Goal: Information Seeking & Learning: Learn about a topic

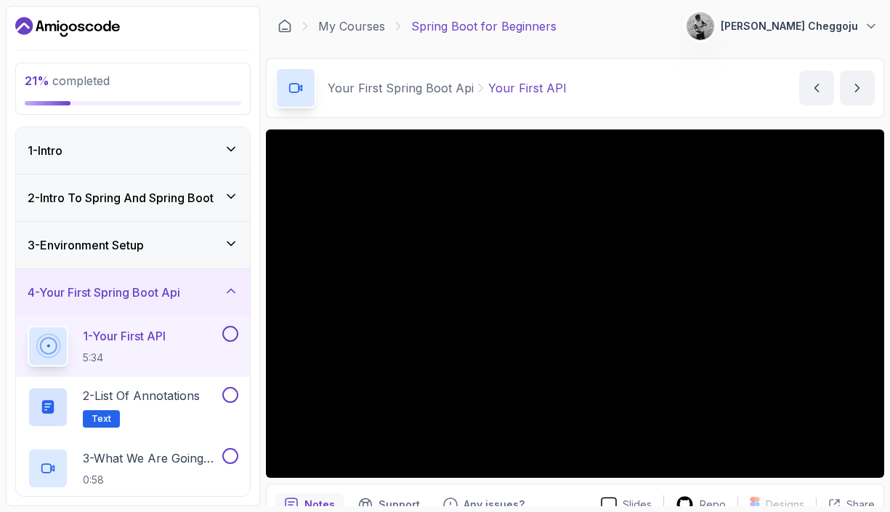
scroll to position [134, 0]
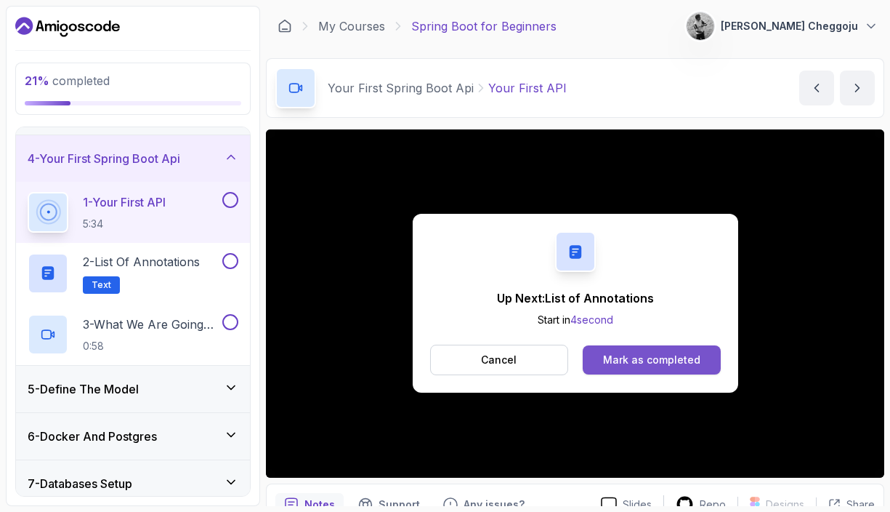
click at [652, 366] on div "Mark as completed" at bounding box center [651, 359] width 97 height 15
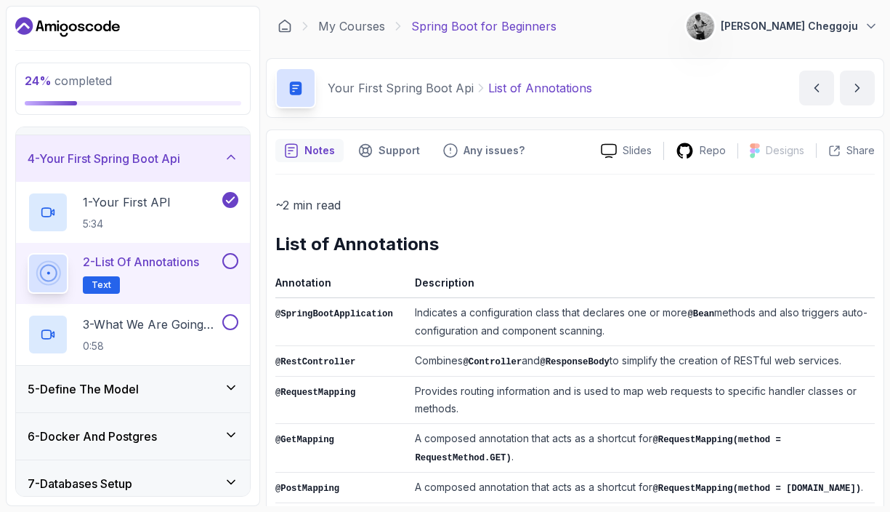
scroll to position [3, 0]
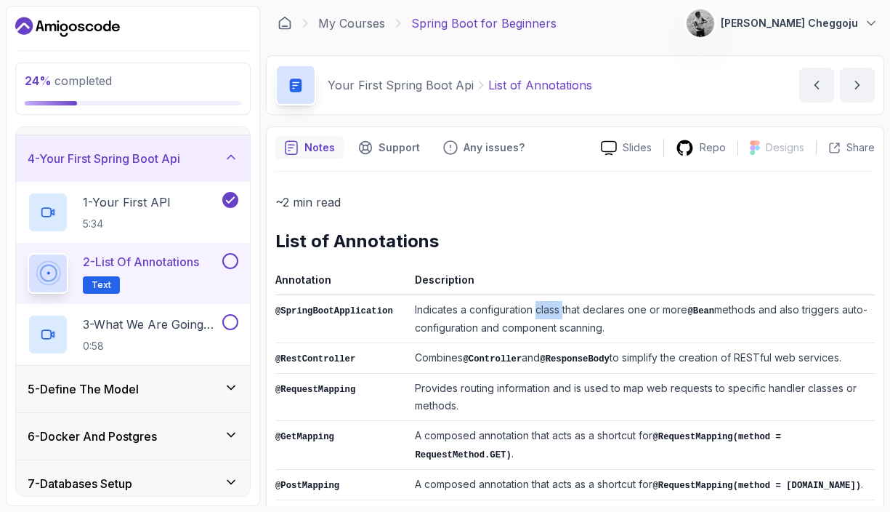
drag, startPoint x: 544, startPoint y: 313, endPoint x: 568, endPoint y: 314, distance: 24.0
click at [568, 314] on td "Indicates a configuration class that declares one or more @Bean methods and als…" at bounding box center [642, 319] width 466 height 48
click at [601, 313] on td "Indicates a configuration class that declares one or more @Bean methods and als…" at bounding box center [642, 319] width 466 height 48
drag, startPoint x: 815, startPoint y: 311, endPoint x: 853, endPoint y: 307, distance: 38.7
click at [853, 307] on td "Indicates a configuration class that declares one or more @Bean methods and als…" at bounding box center [642, 319] width 466 height 48
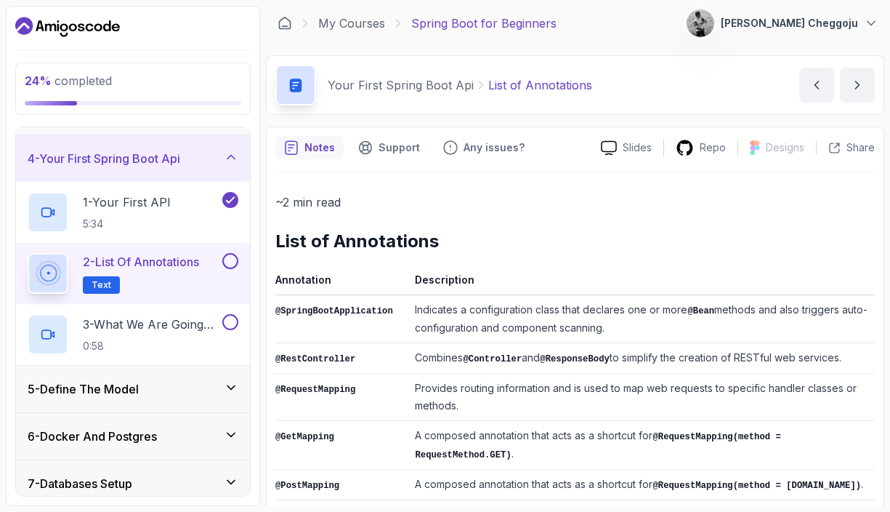
click at [456, 327] on td "Indicates a configuration class that declares one or more @Bean methods and als…" at bounding box center [642, 319] width 466 height 48
drag, startPoint x: 451, startPoint y: 328, endPoint x: 515, endPoint y: 325, distance: 64.7
click at [515, 325] on td "Indicates a configuration class that declares one or more @Bean methods and als…" at bounding box center [642, 319] width 466 height 48
click at [560, 328] on td "Indicates a configuration class that declares one or more @Bean methods and als…" at bounding box center [642, 319] width 466 height 48
drag, startPoint x: 533, startPoint y: 329, endPoint x: 589, endPoint y: 328, distance: 55.3
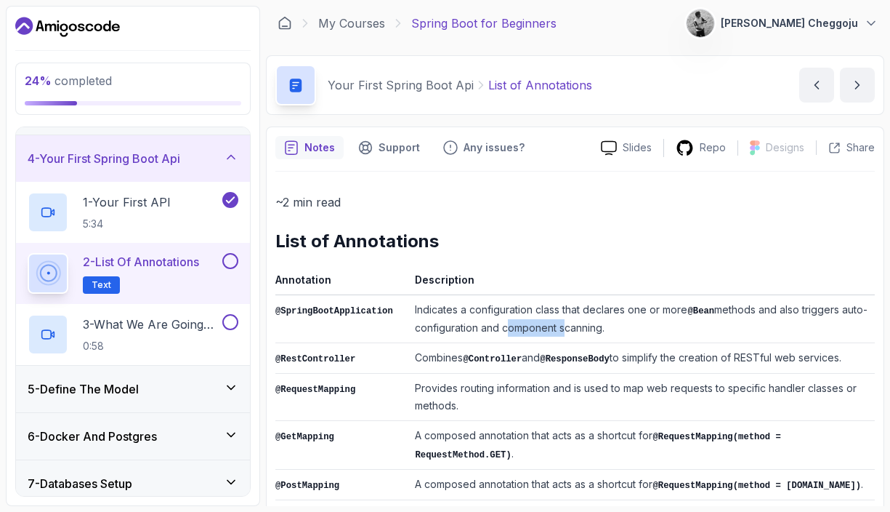
click at [589, 328] on td "Indicates a configuration class that declares one or more @Bean methods and als…" at bounding box center [642, 319] width 466 height 48
click at [673, 328] on td "Indicates a configuration class that declares one or more @Bean methods and als…" at bounding box center [642, 319] width 466 height 48
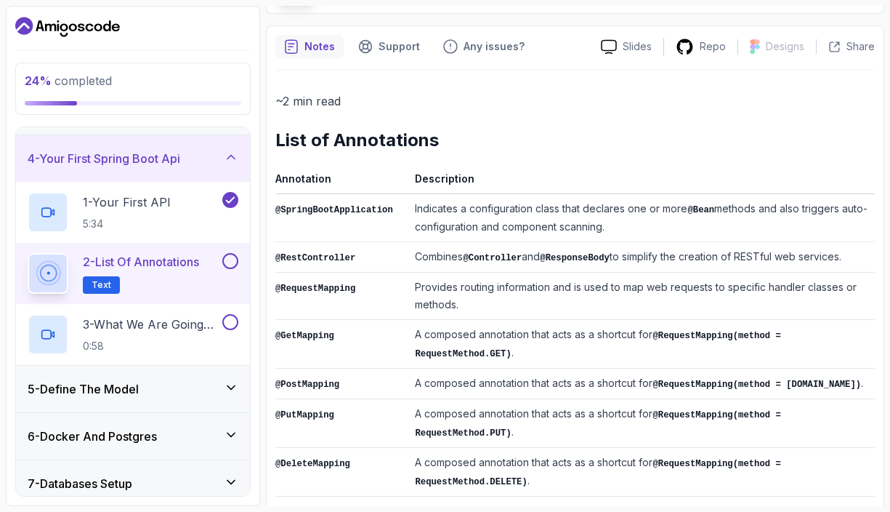
click at [438, 255] on td "Combines @Controller and @ResponseBody to simplify the creation of RESTful web …" at bounding box center [642, 257] width 466 height 31
click at [497, 259] on code "@Controller" at bounding box center [492, 258] width 59 height 10
click at [577, 259] on code "@ResponseBody" at bounding box center [575, 258] width 70 height 10
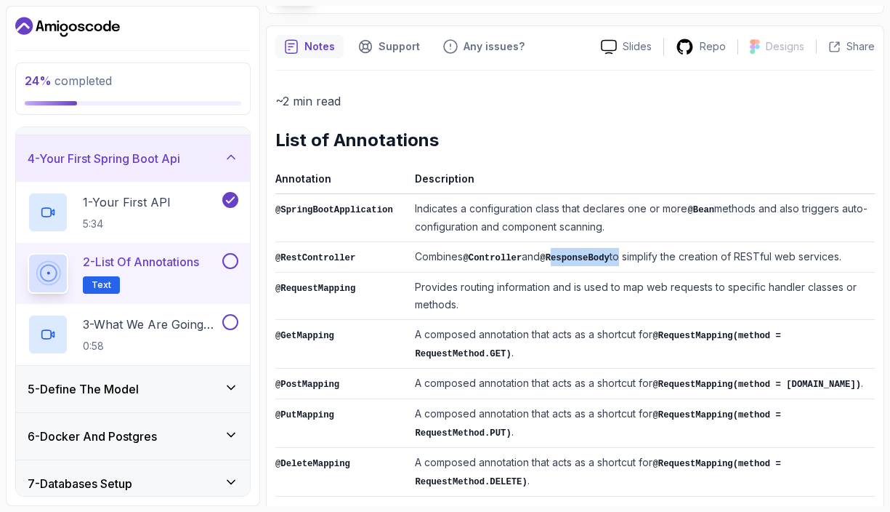
drag, startPoint x: 563, startPoint y: 259, endPoint x: 634, endPoint y: 259, distance: 71.2
click at [634, 259] on td "Combines @Controller and @ResponseBody to simplify the creation of RESTful web …" at bounding box center [642, 257] width 466 height 31
click at [687, 259] on td "Combines @Controller and @ResponseBody to simplify the creation of RESTful web …" at bounding box center [642, 257] width 466 height 31
drag, startPoint x: 471, startPoint y: 259, endPoint x: 530, endPoint y: 259, distance: 58.9
click at [522, 259] on code "@Controller" at bounding box center [492, 258] width 59 height 10
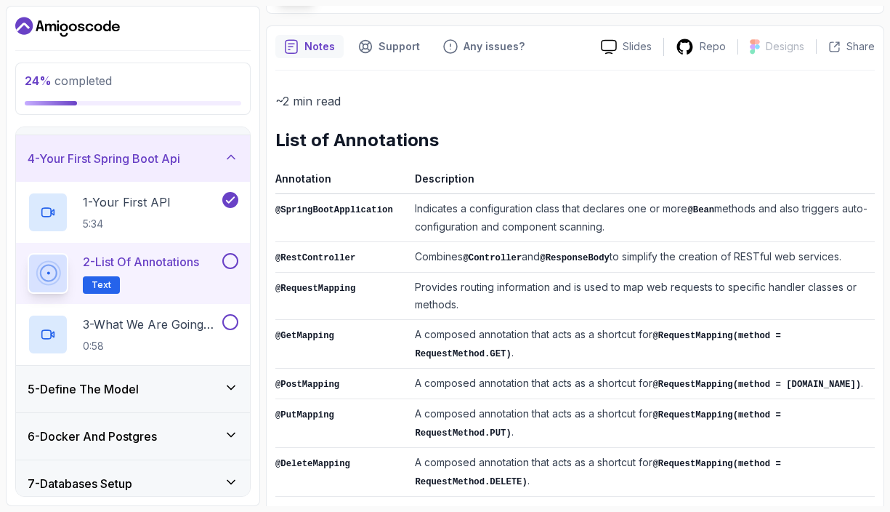
click at [555, 257] on code "@ResponseBody" at bounding box center [575, 258] width 70 height 10
drag, startPoint x: 472, startPoint y: 259, endPoint x: 530, endPoint y: 260, distance: 58.2
click at [522, 260] on code "@Controller" at bounding box center [492, 258] width 59 height 10
click at [539, 257] on td "Combines @Controller and @ResponseBody to simplify the creation of RESTful web …" at bounding box center [642, 257] width 466 height 31
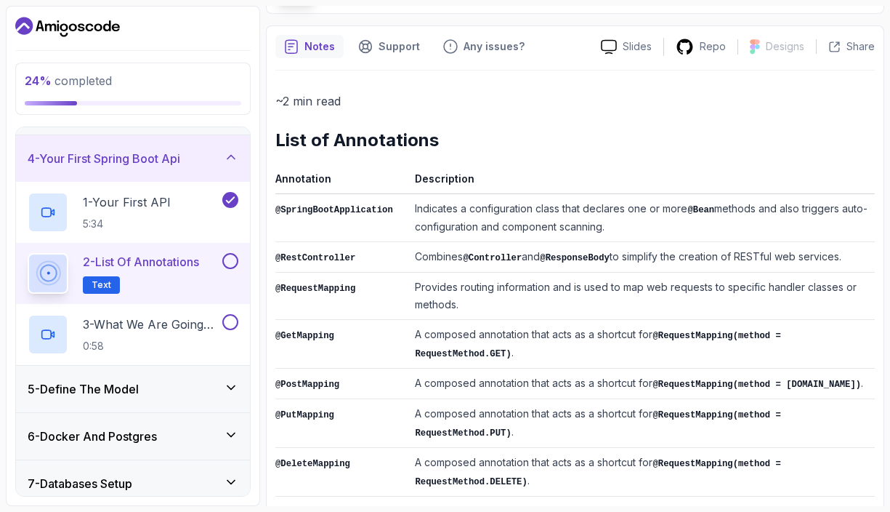
click at [568, 258] on code "@ResponseBody" at bounding box center [575, 258] width 70 height 10
click at [646, 273] on td "Provides routing information and is used to map web requests to specific handle…" at bounding box center [642, 296] width 466 height 47
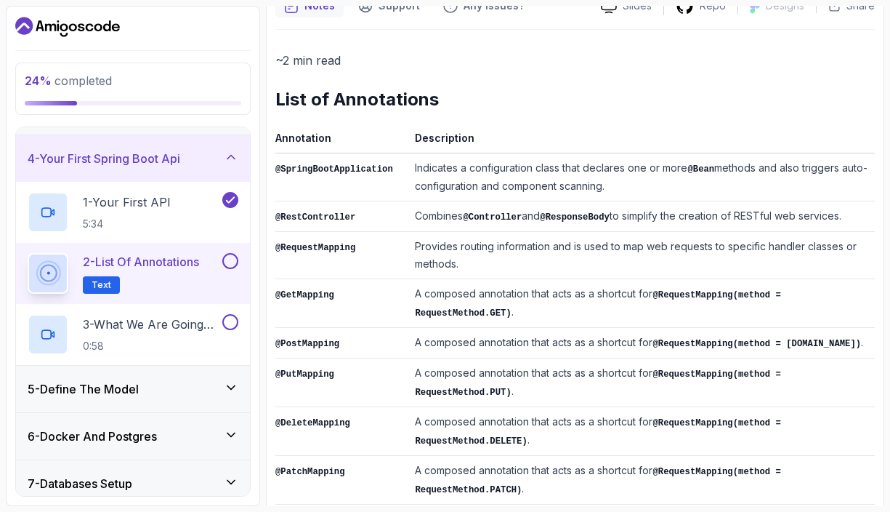
scroll to position [164, 0]
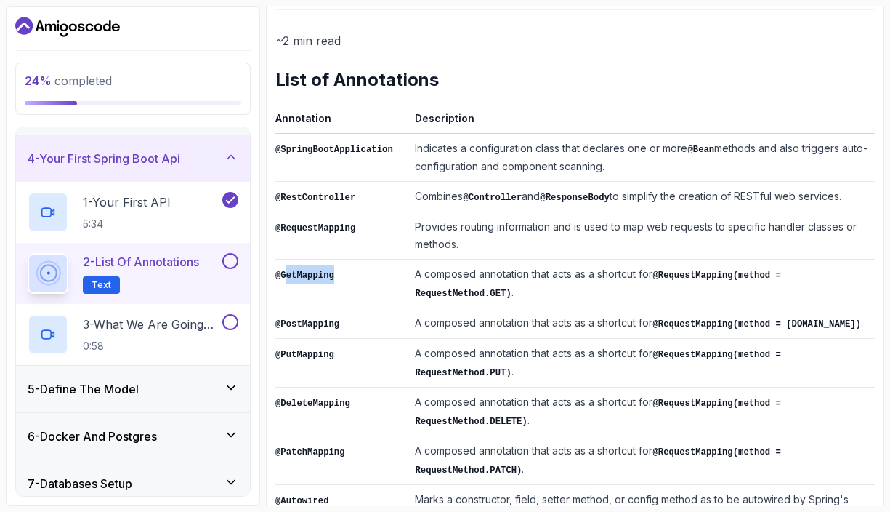
drag, startPoint x: 289, startPoint y: 274, endPoint x: 416, endPoint y: 273, distance: 127.9
click at [416, 273] on tr "@GetMapping A composed annotation that acts as a shortcut for @RequestMapping(m…" at bounding box center [575, 283] width 600 height 49
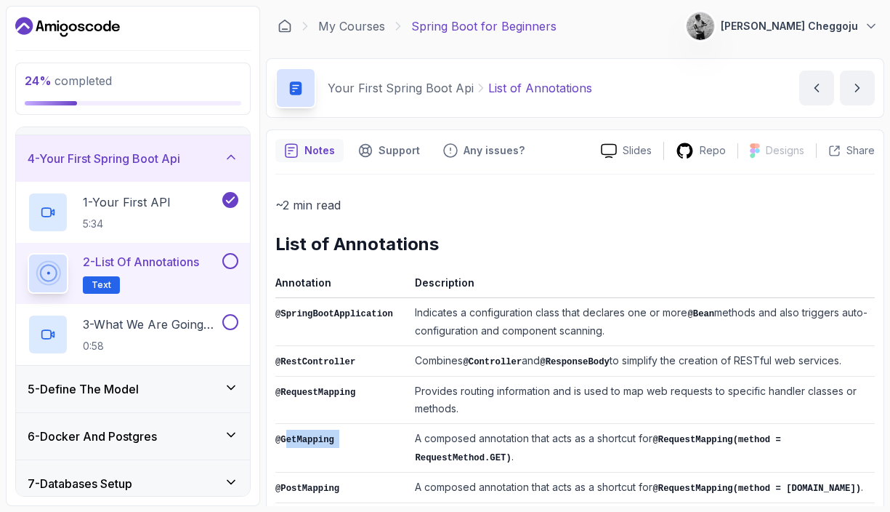
scroll to position [294, 0]
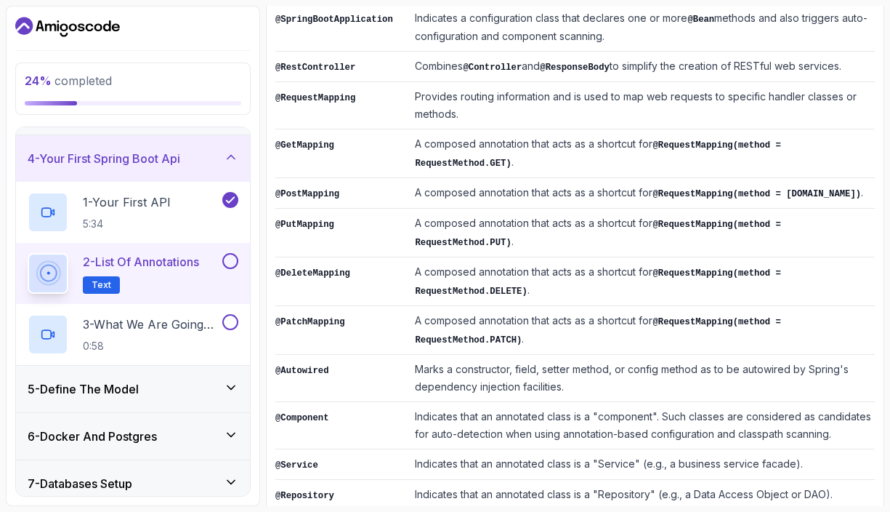
click at [512, 182] on td "A composed annotation that acts as a shortcut for @RequestMapping(method = [DOM…" at bounding box center [642, 193] width 466 height 31
drag, startPoint x: 511, startPoint y: 164, endPoint x: 501, endPoint y: 164, distance: 9.4
click at [501, 164] on code "@RequestMapping(method = RequestMethod.GET)" at bounding box center [598, 154] width 366 height 28
click at [648, 161] on td "A composed annotation that acts as a shortcut for @RequestMapping(method = Requ…" at bounding box center [642, 153] width 466 height 49
drag, startPoint x: 664, startPoint y: 143, endPoint x: 698, endPoint y: 144, distance: 34.2
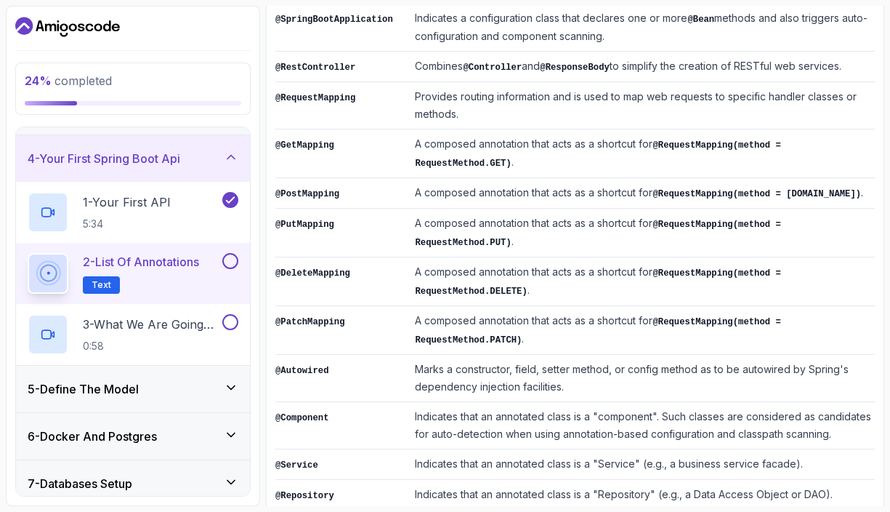
click at [698, 144] on code "@RequestMapping(method = RequestMethod.GET)" at bounding box center [598, 154] width 366 height 28
click at [722, 146] on code "@RequestMapping(method = RequestMethod.GET)" at bounding box center [598, 154] width 366 height 28
drag, startPoint x: 662, startPoint y: 143, endPoint x: 745, endPoint y: 148, distance: 83.0
click at [745, 148] on code "@RequestMapping(method = RequestMethod.GET)" at bounding box center [598, 154] width 366 height 28
click at [723, 171] on td "A composed annotation that acts as a shortcut for @RequestMapping(method = Requ…" at bounding box center [642, 153] width 466 height 49
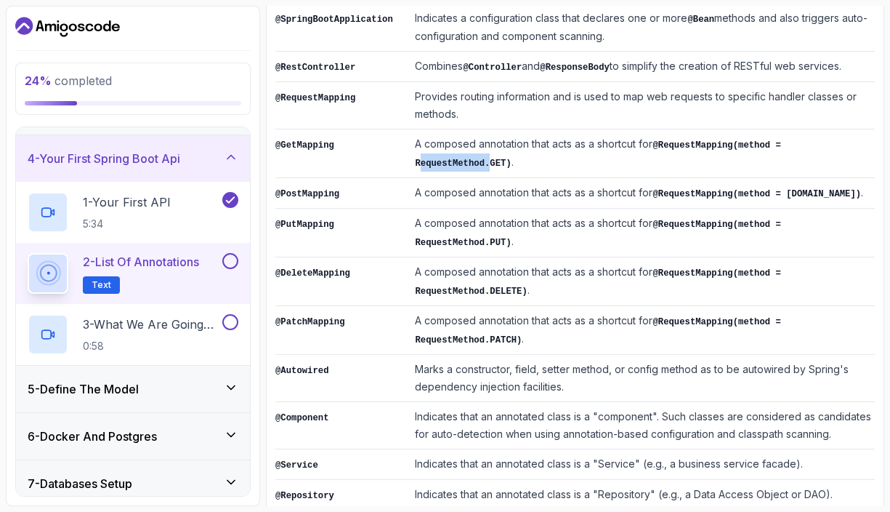
drag, startPoint x: 423, startPoint y: 162, endPoint x: 498, endPoint y: 162, distance: 74.9
click at [498, 162] on code "@RequestMapping(method = RequestMethod.GET)" at bounding box center [598, 154] width 366 height 28
click at [584, 161] on td "A composed annotation that acts as a shortcut for @RequestMapping(method = Requ…" at bounding box center [642, 153] width 466 height 49
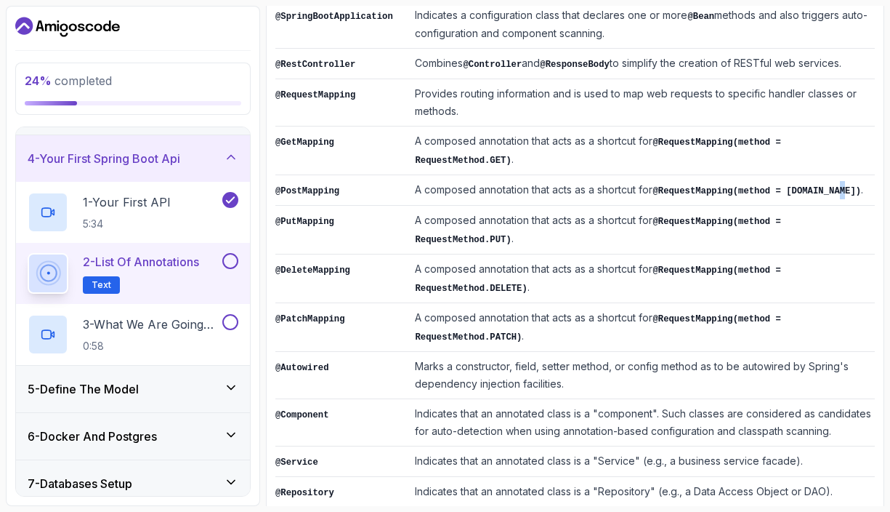
click at [653, 196] on code "@RequestMapping(method = [DOMAIN_NAME])" at bounding box center [757, 191] width 209 height 10
click at [556, 206] on td "A composed annotation that acts as a shortcut for @RequestMapping(method = [DOM…" at bounding box center [642, 190] width 466 height 31
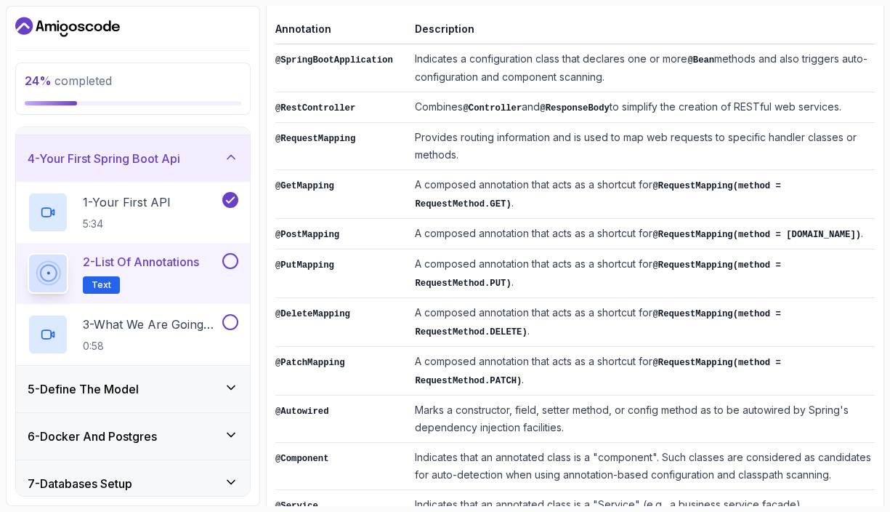
scroll to position [537, 0]
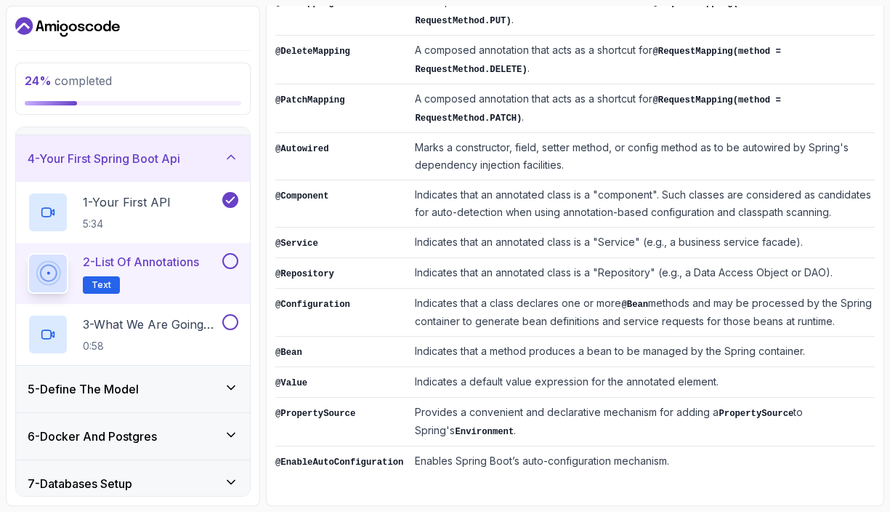
click at [489, 140] on td "Marks a constructor, field, setter method, or config method as to be autowired …" at bounding box center [642, 156] width 466 height 47
click at [460, 153] on td "Marks a constructor, field, setter method, or config method as to be autowired …" at bounding box center [642, 156] width 466 height 47
click at [493, 139] on td "Marks a constructor, field, setter method, or config method as to be autowired …" at bounding box center [642, 156] width 466 height 47
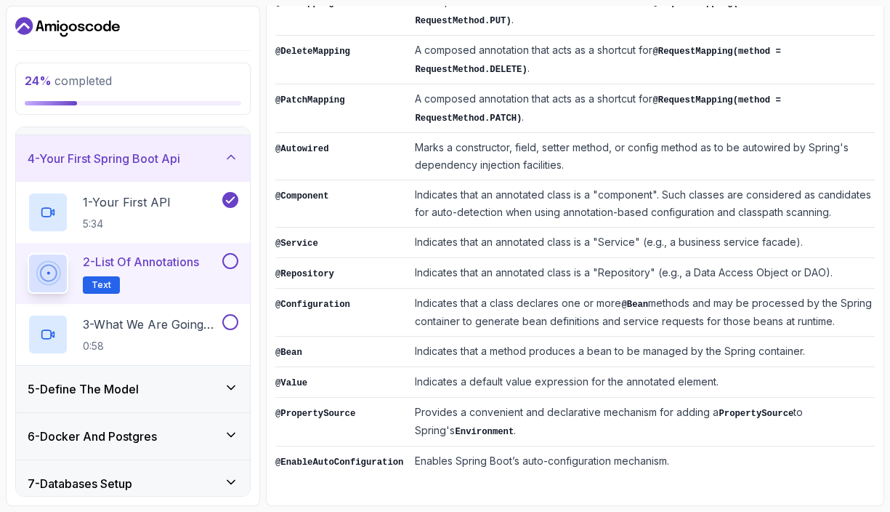
click at [530, 140] on td "Marks a constructor, field, setter method, or config method as to be autowired …" at bounding box center [642, 156] width 466 height 47
click at [560, 140] on td "Marks a constructor, field, setter method, or config method as to be autowired …" at bounding box center [642, 156] width 466 height 47
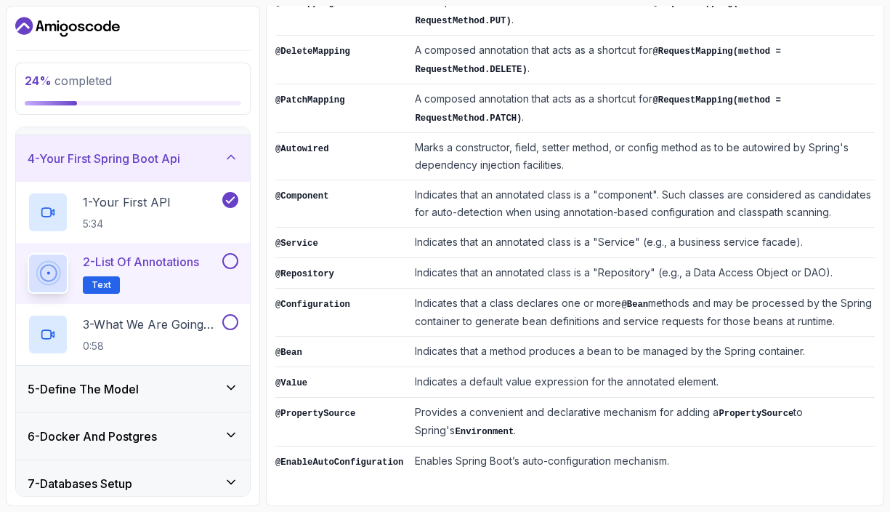
click at [599, 137] on td "Marks a constructor, field, setter method, or config method as to be autowired …" at bounding box center [642, 156] width 466 height 47
click at [425, 140] on td "Marks a constructor, field, setter method, or config method as to be autowired …" at bounding box center [642, 156] width 466 height 47
click at [501, 137] on td "Marks a constructor, field, setter method, or config method as to be autowired …" at bounding box center [642, 156] width 466 height 47
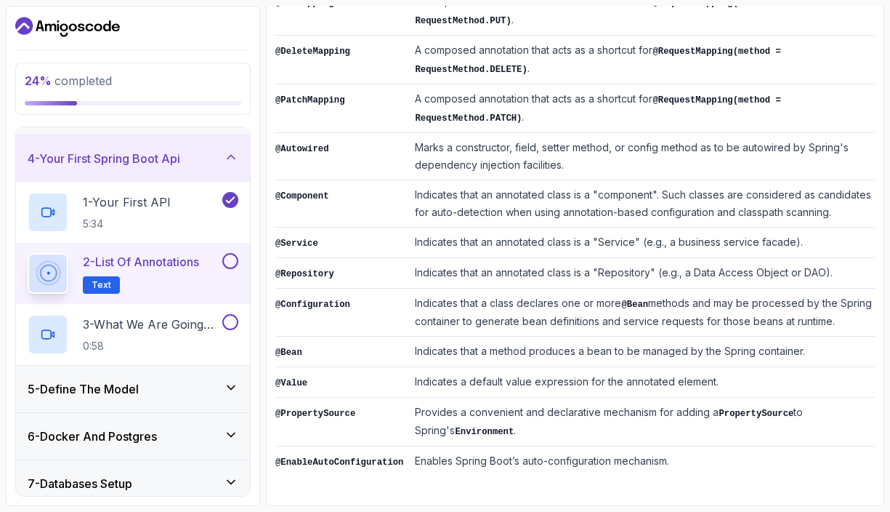
click at [453, 250] on td "Indicates that an annotated class is a "Service" (e.g., a business service faca…" at bounding box center [642, 242] width 466 height 31
click at [473, 251] on td "Indicates that an annotated class is a "Service" (e.g., a business service faca…" at bounding box center [642, 242] width 466 height 31
click at [502, 251] on td "Indicates that an annotated class is a "Service" (e.g., a business service faca…" at bounding box center [642, 242] width 466 height 31
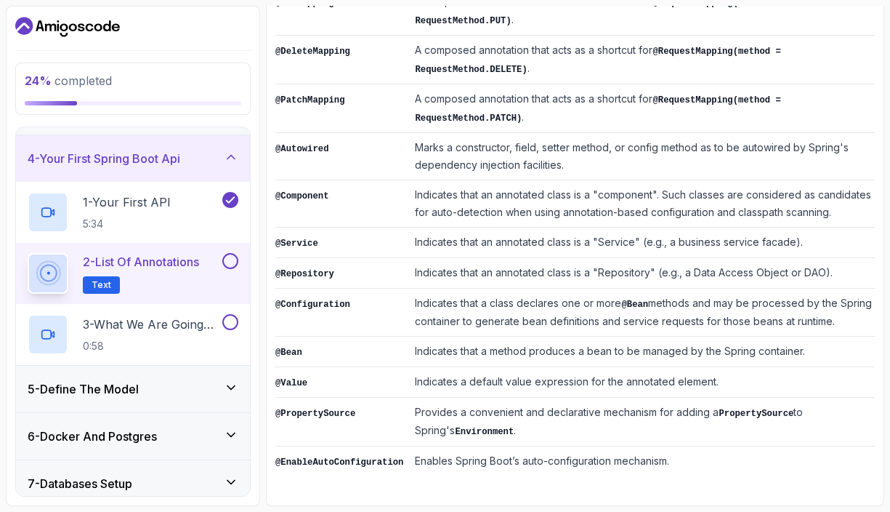
click at [494, 257] on td "Indicates that an annotated class is a "Service" (e.g., a business service faca…" at bounding box center [642, 242] width 466 height 31
drag, startPoint x: 489, startPoint y: 258, endPoint x: 499, endPoint y: 260, distance: 9.7
click at [499, 258] on td "Indicates that an annotated class is a "Service" (e.g., a business service faca…" at bounding box center [642, 242] width 466 height 31
drag, startPoint x: 605, startPoint y: 259, endPoint x: 643, endPoint y: 259, distance: 38.5
click at [643, 258] on td "Indicates that an annotated class is a "Service" (e.g., a business service faca…" at bounding box center [642, 242] width 466 height 31
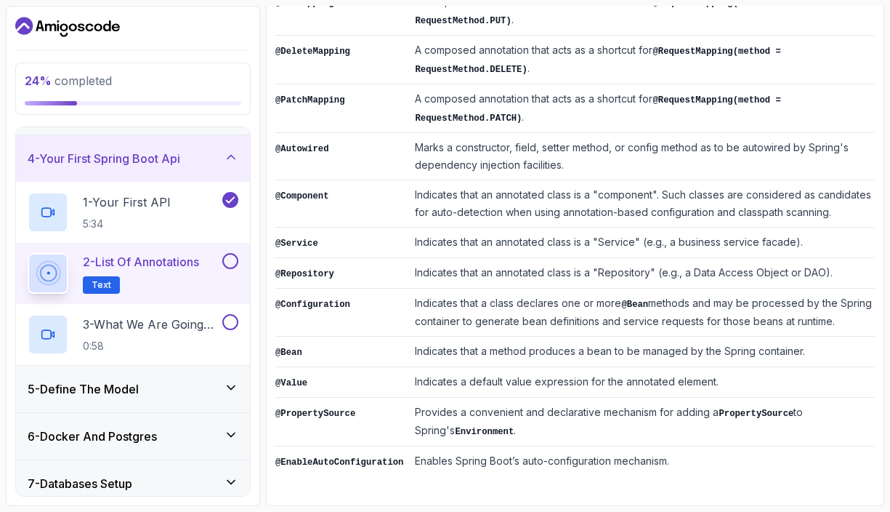
drag, startPoint x: 647, startPoint y: 257, endPoint x: 669, endPoint y: 257, distance: 22.5
click at [669, 257] on td "Indicates that an annotated class is a "Service" (e.g., a business service faca…" at bounding box center [642, 242] width 466 height 31
drag, startPoint x: 704, startPoint y: 256, endPoint x: 750, endPoint y: 255, distance: 45.8
click at [750, 255] on td "Indicates that an annotated class is a "Service" (e.g., a business service faca…" at bounding box center [642, 242] width 466 height 31
drag, startPoint x: 750, startPoint y: 255, endPoint x: 775, endPoint y: 254, distance: 24.7
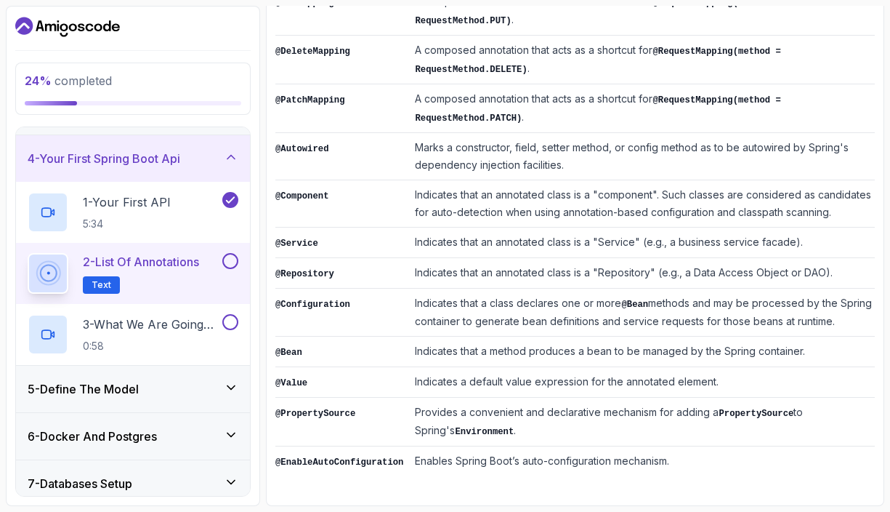
click at [774, 254] on td "Indicates that an annotated class is a "Service" (e.g., a business service faca…" at bounding box center [642, 242] width 466 height 31
drag, startPoint x: 778, startPoint y: 254, endPoint x: 789, endPoint y: 255, distance: 10.9
click at [789, 255] on td "Indicates that an annotated class is a "Service" (e.g., a business service faca…" at bounding box center [642, 242] width 466 height 31
drag, startPoint x: 814, startPoint y: 257, endPoint x: 767, endPoint y: 259, distance: 46.6
click at [767, 258] on td "Indicates that an annotated class is a "Service" (e.g., a business service faca…" at bounding box center [642, 242] width 466 height 31
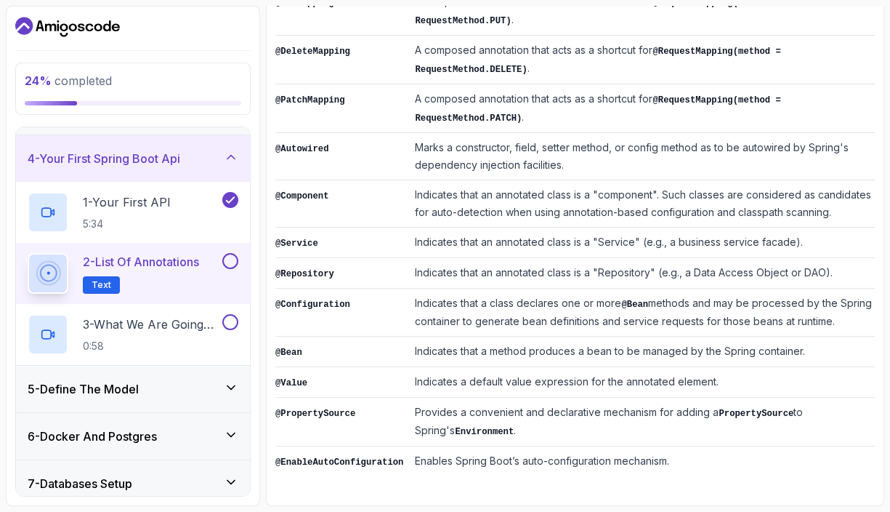
click at [680, 258] on td "Indicates that an annotated class is a "Service" (e.g., a business service faca…" at bounding box center [642, 242] width 466 height 31
drag, startPoint x: 686, startPoint y: 258, endPoint x: 705, endPoint y: 258, distance: 18.9
click at [703, 258] on td "Indicates that an annotated class is a "Service" (e.g., a business service faca…" at bounding box center [642, 242] width 466 height 31
drag, startPoint x: 725, startPoint y: 259, endPoint x: 736, endPoint y: 259, distance: 11.6
click at [732, 258] on td "Indicates that an annotated class is a "Service" (e.g., a business service faca…" at bounding box center [642, 242] width 466 height 31
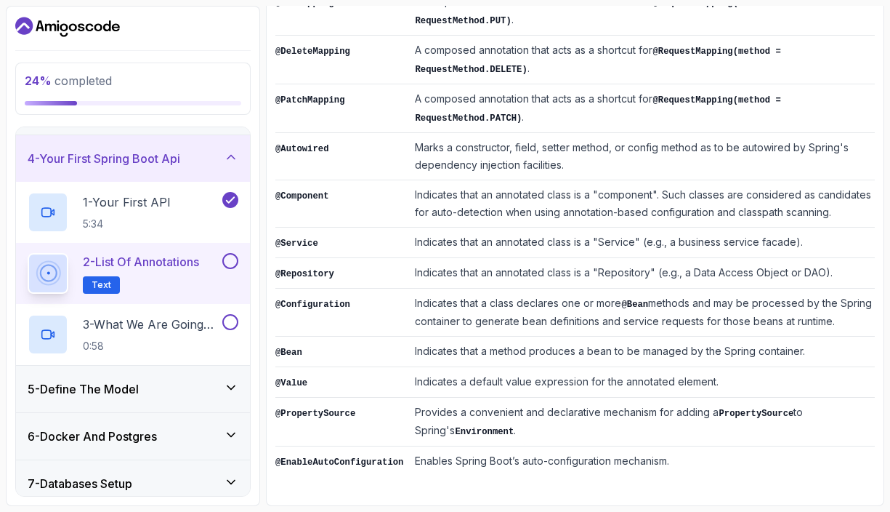
drag, startPoint x: 738, startPoint y: 259, endPoint x: 757, endPoint y: 260, distance: 18.9
click at [755, 258] on td "Indicates that an annotated class is a "Service" (e.g., a business service faca…" at bounding box center [642, 242] width 466 height 31
drag, startPoint x: 775, startPoint y: 260, endPoint x: 798, endPoint y: 260, distance: 23.3
click at [797, 258] on td "Indicates that an annotated class is a "Service" (e.g., a business service faca…" at bounding box center [642, 242] width 466 height 31
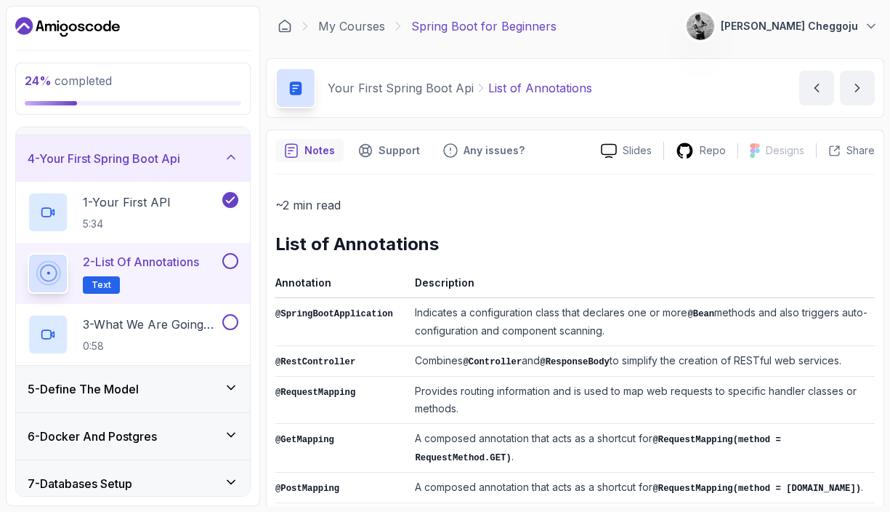
click at [227, 257] on button at bounding box center [230, 261] width 16 height 16
click at [109, 284] on span "Text" at bounding box center [102, 285] width 20 height 12
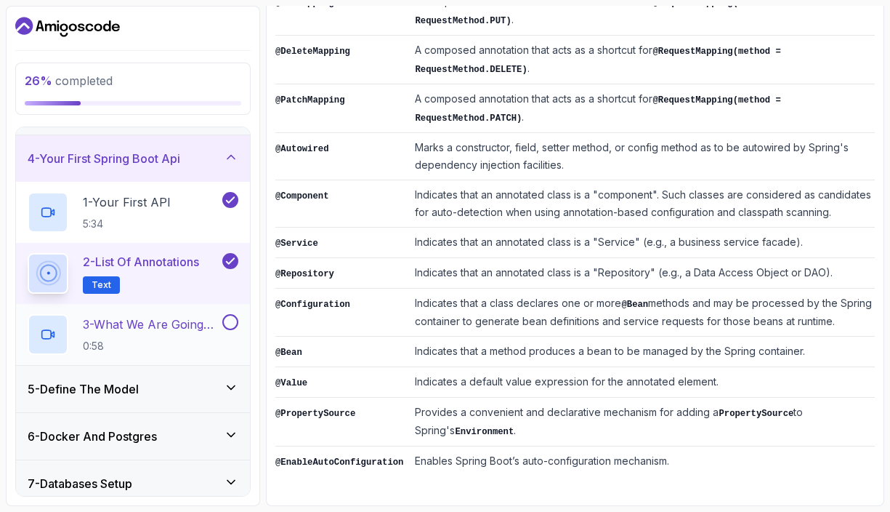
click at [151, 326] on p "3 - What We Are Going To Build" at bounding box center [151, 323] width 137 height 17
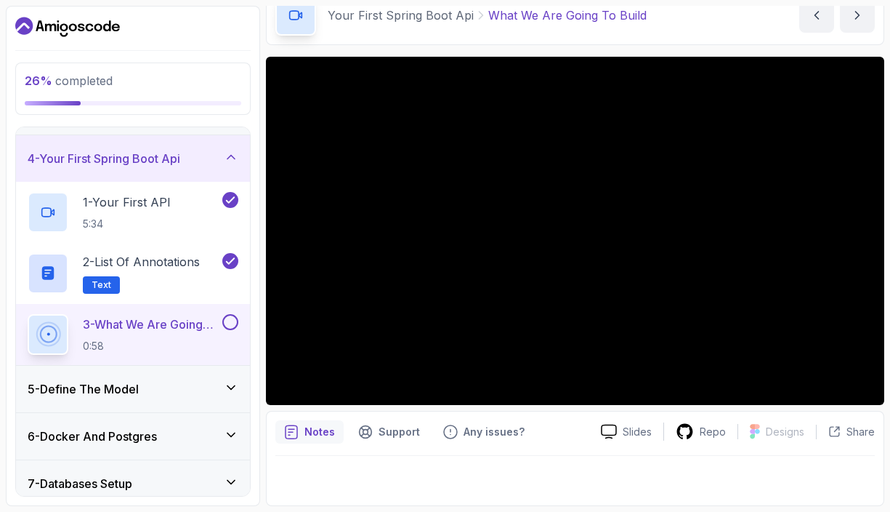
scroll to position [49, 0]
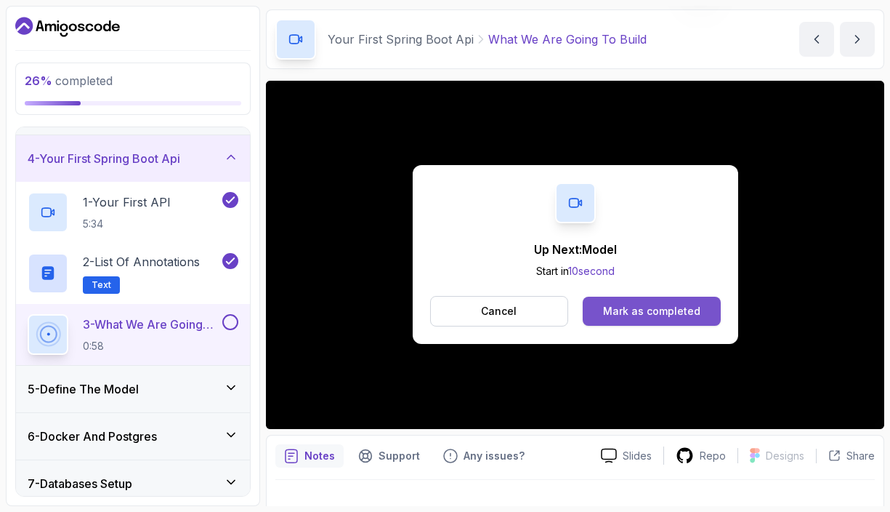
click at [650, 304] on div "Mark as completed" at bounding box center [651, 311] width 97 height 15
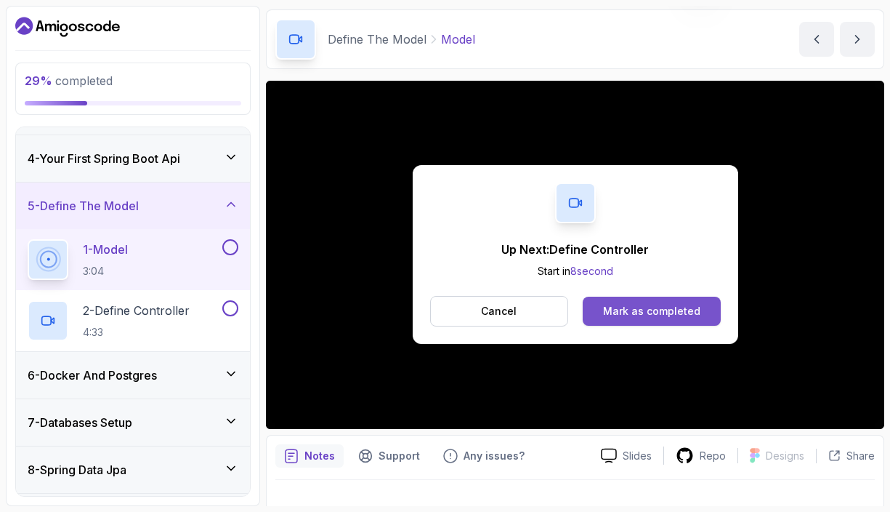
click at [663, 304] on div "Mark as completed" at bounding box center [651, 311] width 97 height 15
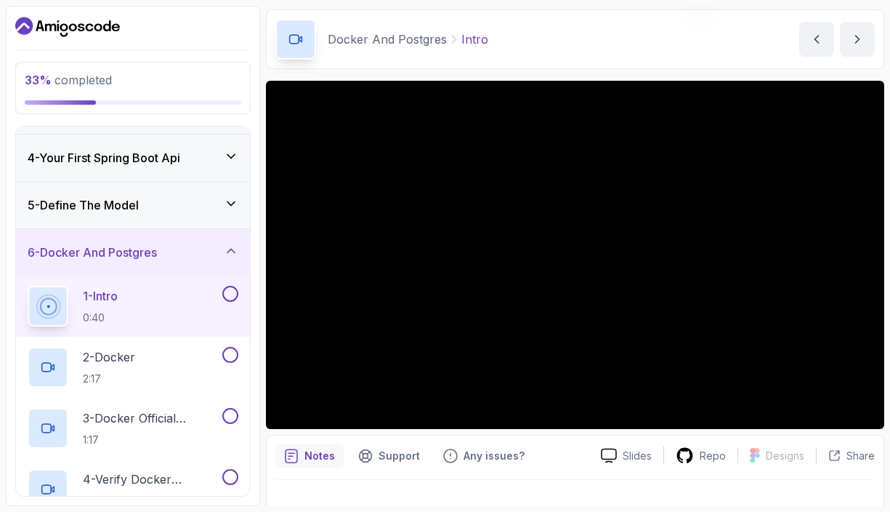
click at [231, 196] on icon at bounding box center [231, 203] width 15 height 15
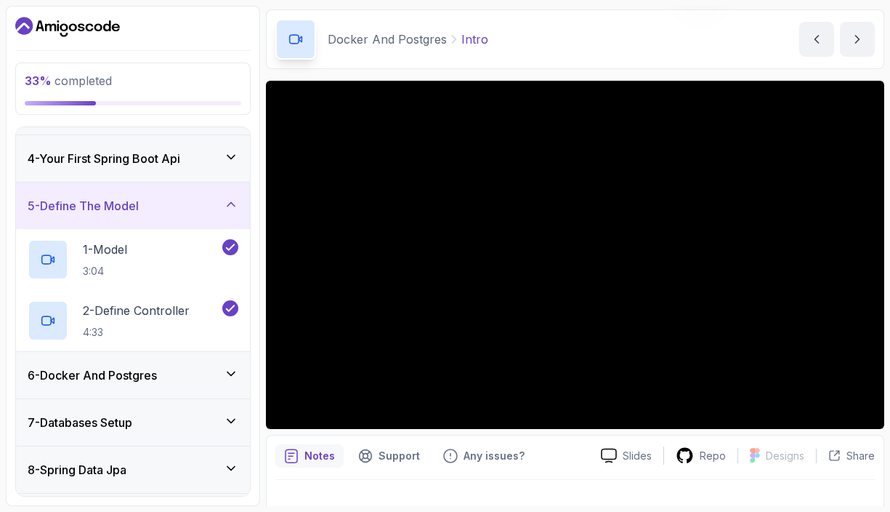
click at [231, 202] on icon at bounding box center [230, 204] width 7 height 4
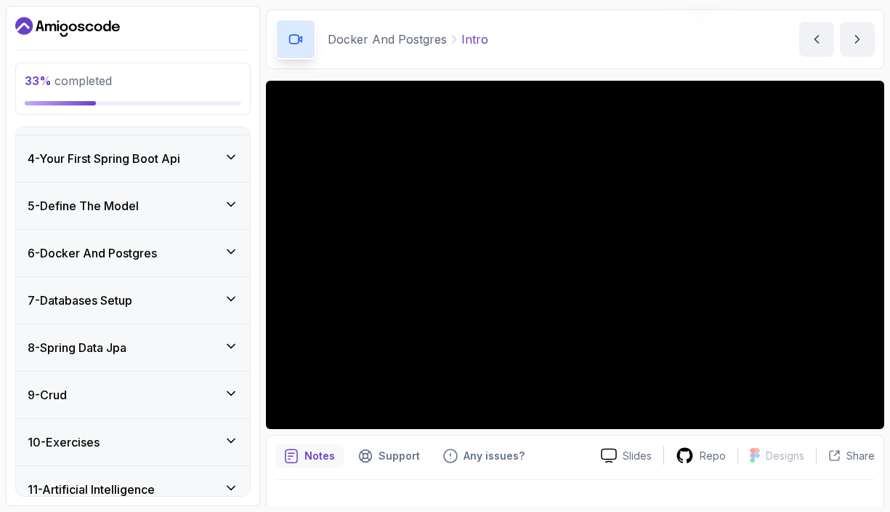
click at [225, 245] on icon at bounding box center [231, 251] width 15 height 15
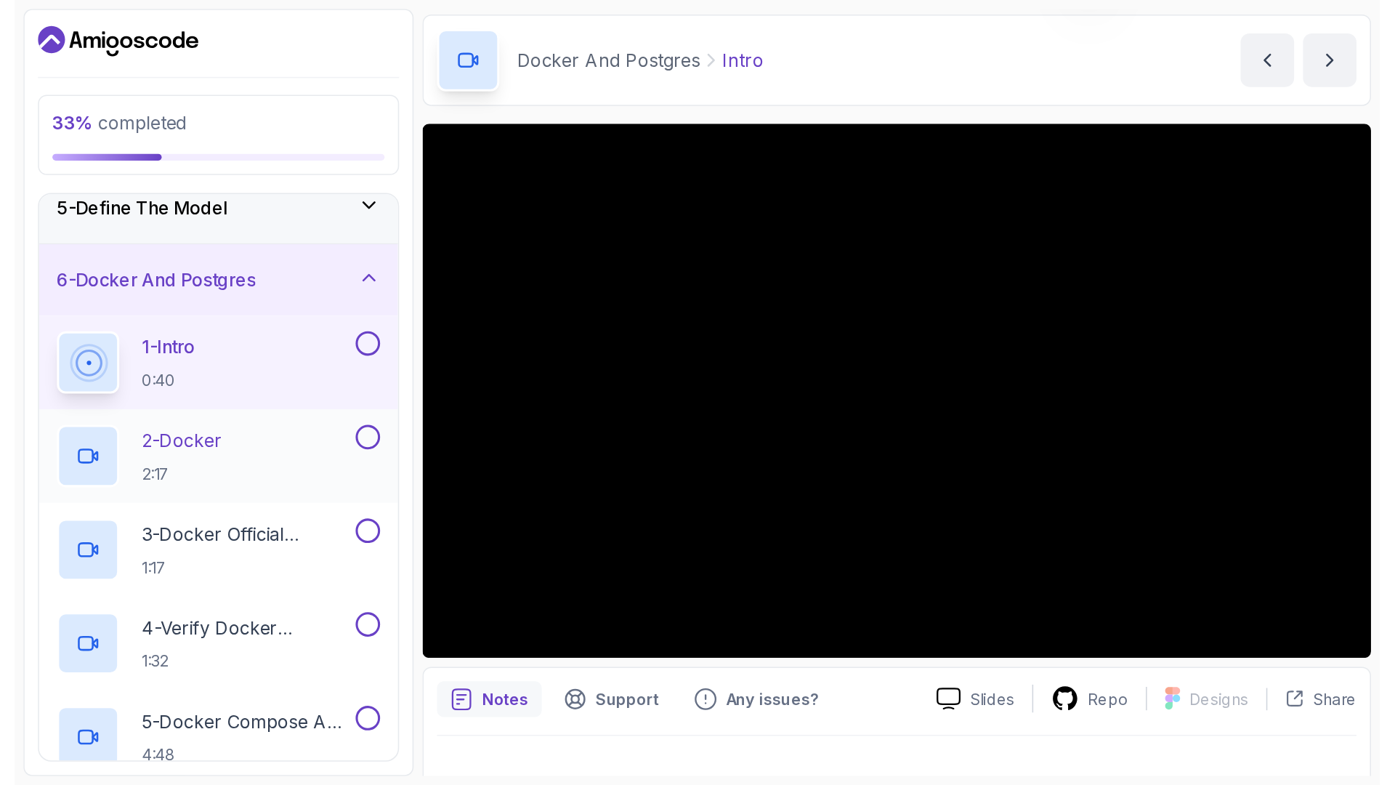
scroll to position [201, 0]
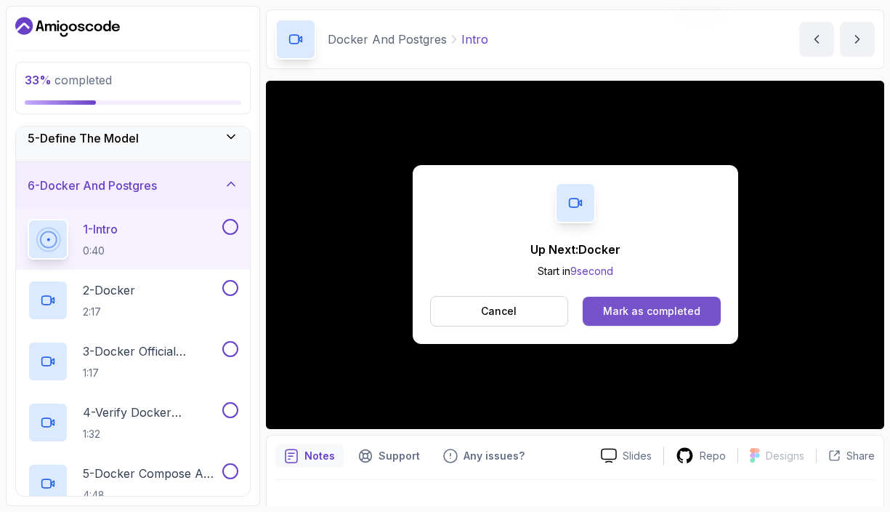
click at [663, 304] on div "Mark as completed" at bounding box center [651, 311] width 97 height 15
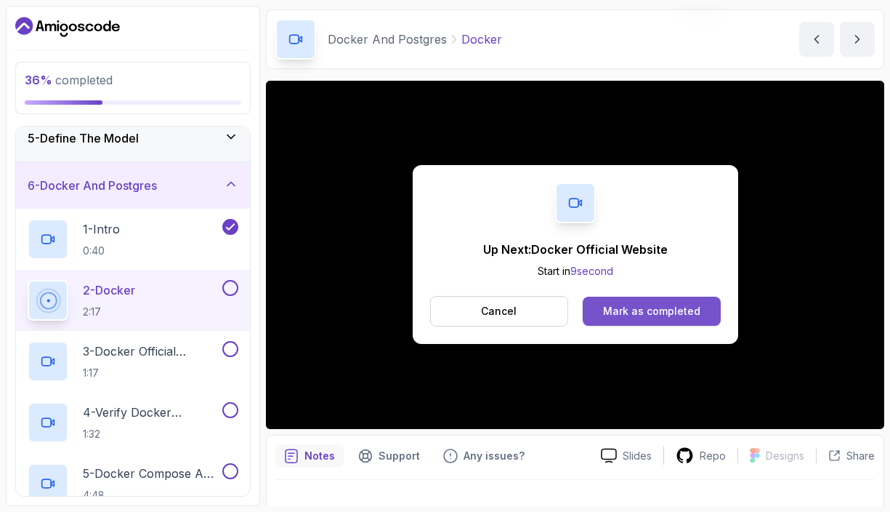
click at [654, 304] on div "Mark as completed" at bounding box center [651, 311] width 97 height 15
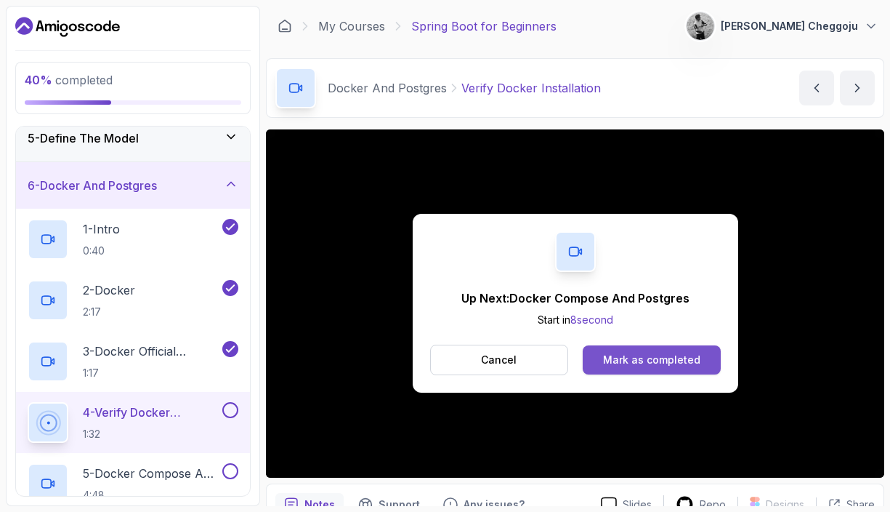
click at [661, 359] on div "Mark as completed" at bounding box center [651, 359] width 97 height 15
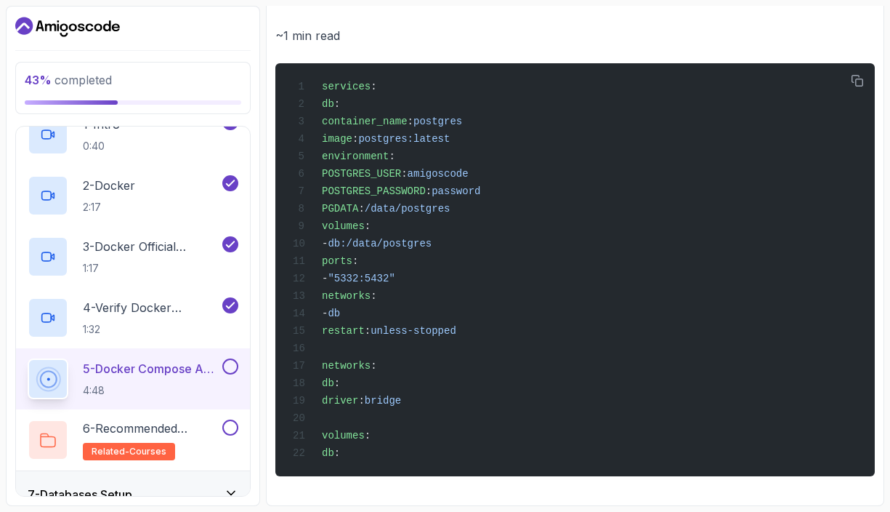
scroll to position [407, 0]
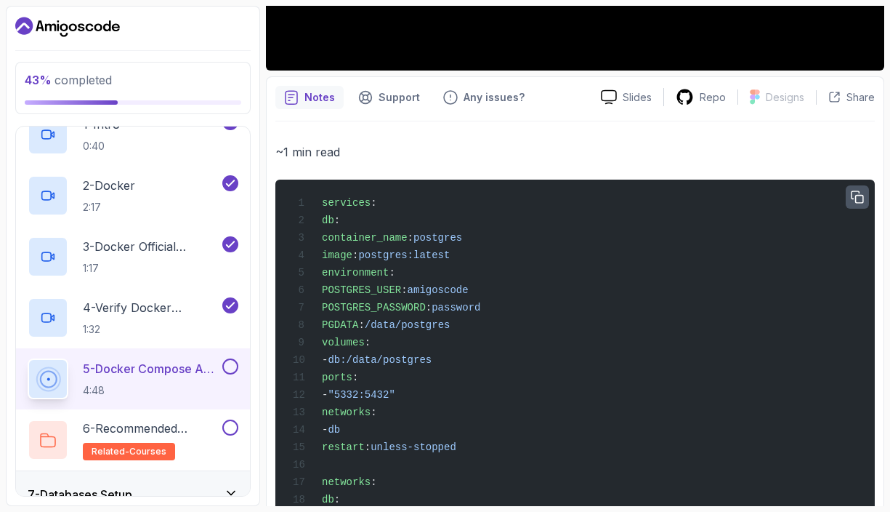
click at [858, 190] on icon "button" at bounding box center [857, 196] width 13 height 13
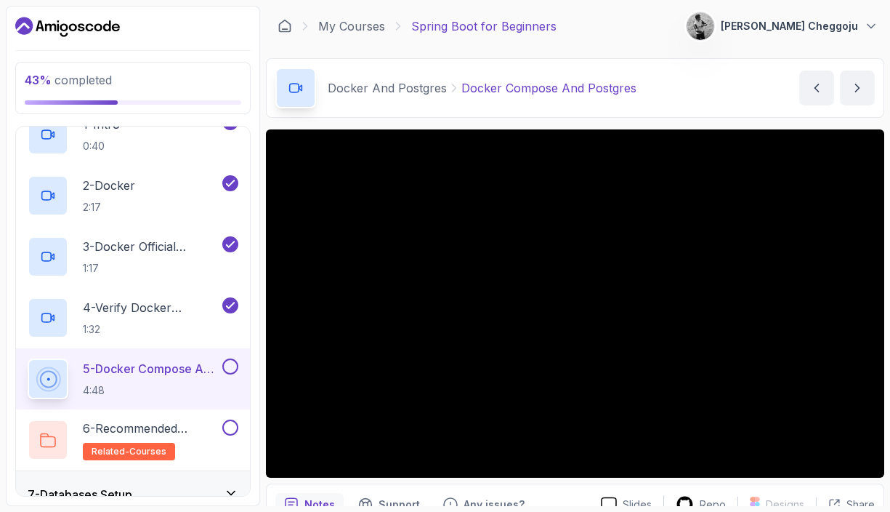
scroll to position [8, 0]
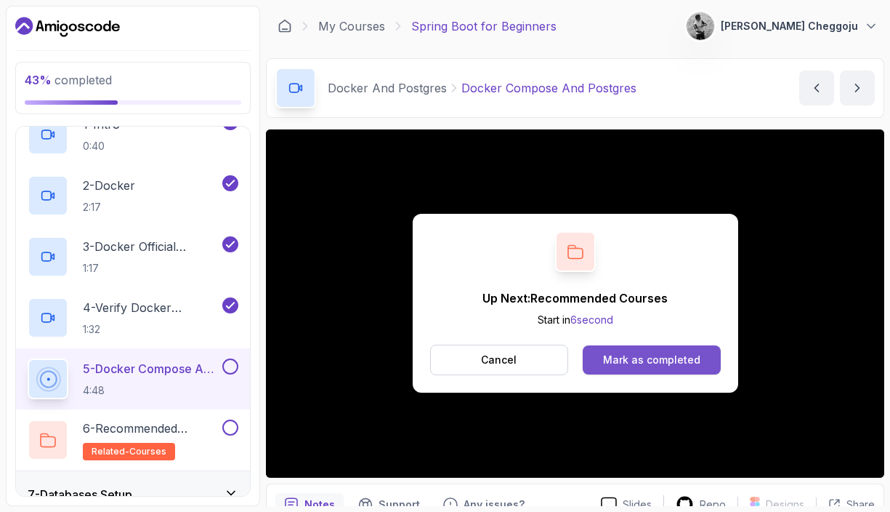
click at [657, 357] on div "Mark as completed" at bounding box center [651, 359] width 97 height 15
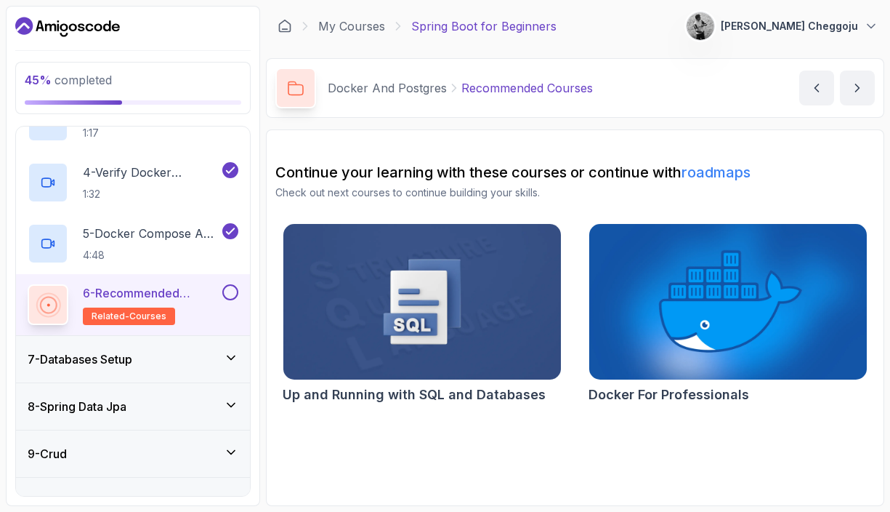
scroll to position [443, 0]
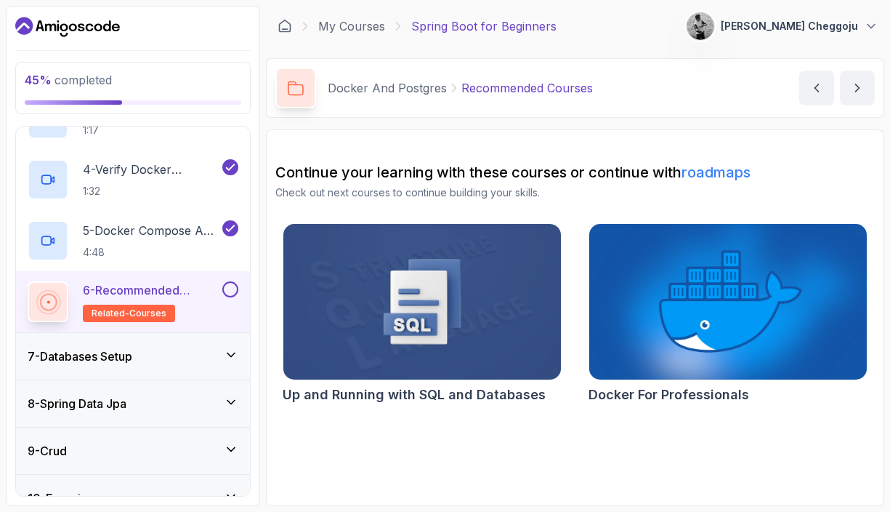
click at [228, 281] on button at bounding box center [230, 289] width 16 height 16
click at [222, 349] on div "7 - Databases Setup" at bounding box center [133, 355] width 211 height 17
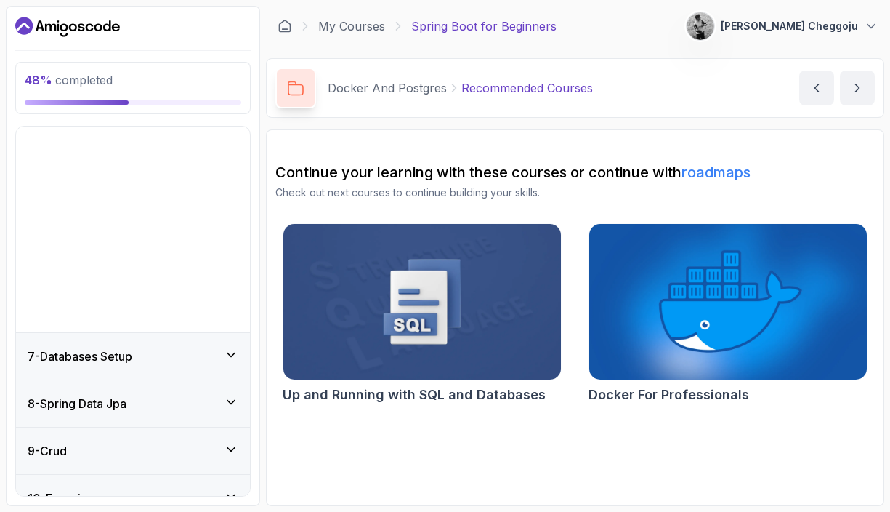
scroll to position [198, 0]
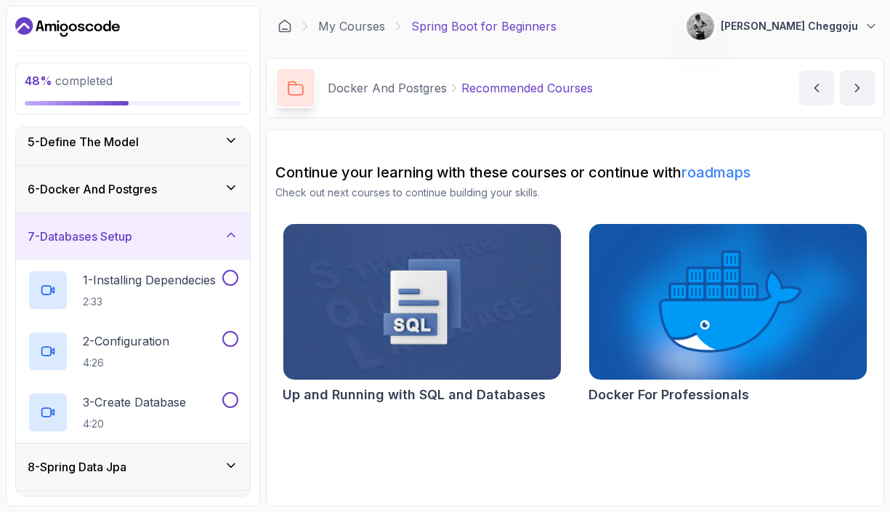
click at [230, 233] on icon at bounding box center [230, 235] width 7 height 4
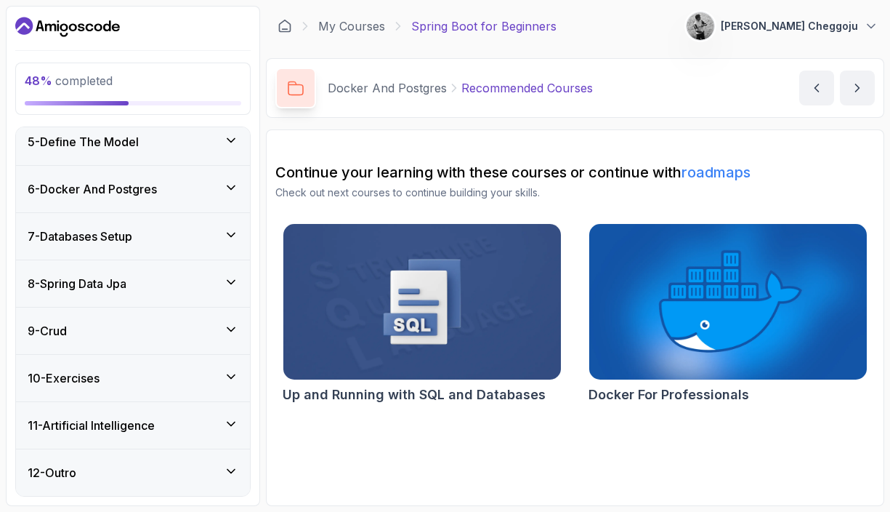
click at [230, 235] on div "7 - Databases Setup" at bounding box center [133, 235] width 211 height 17
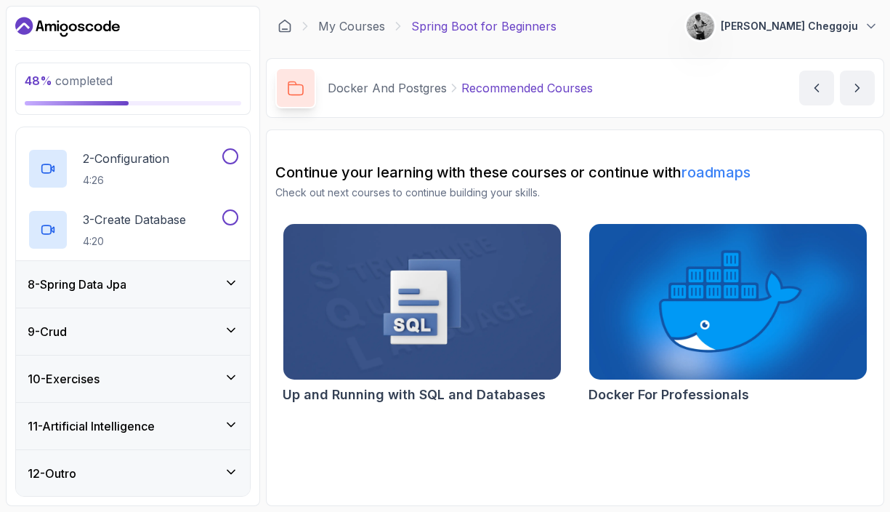
scroll to position [257, 0]
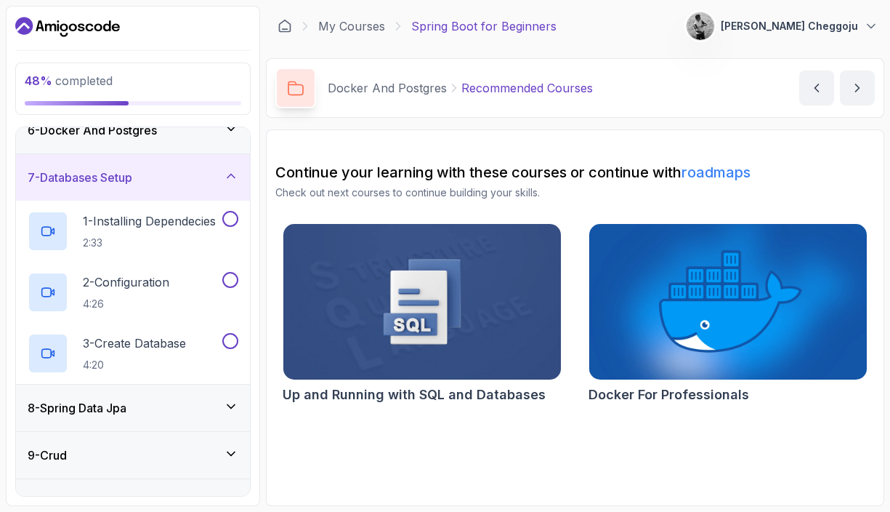
click at [232, 169] on icon at bounding box center [231, 176] width 15 height 15
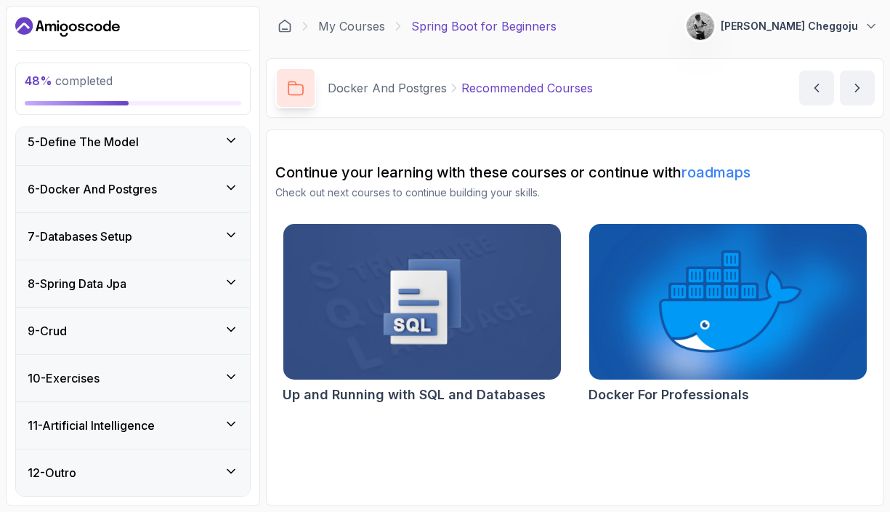
scroll to position [7, 0]
click at [221, 276] on div "8 - Spring Data Jpa" at bounding box center [133, 283] width 211 height 17
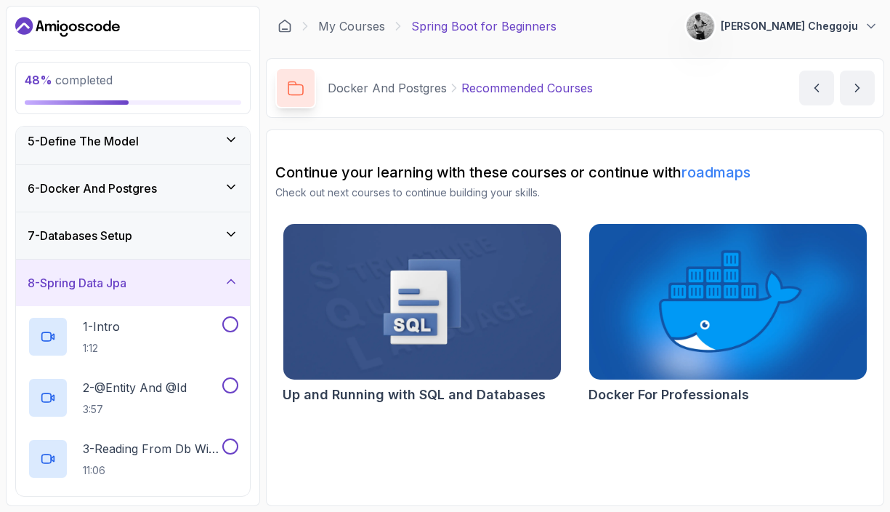
click at [226, 274] on icon at bounding box center [231, 281] width 15 height 15
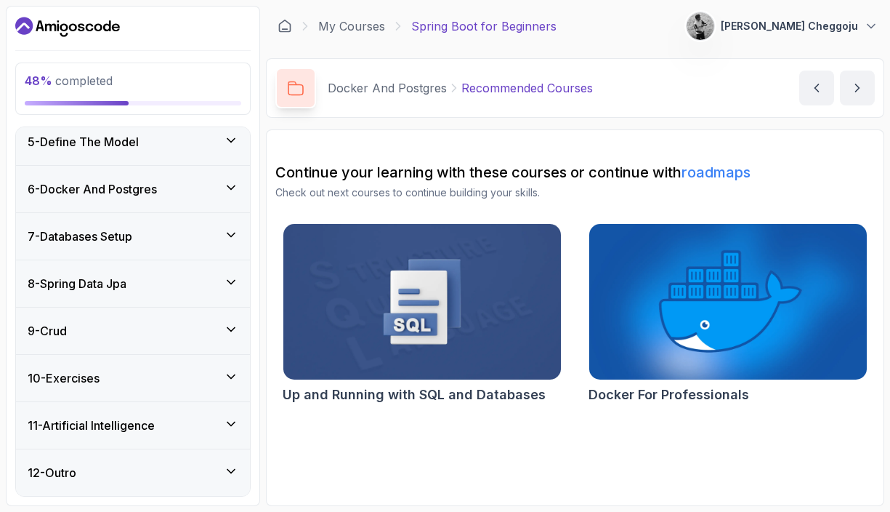
click at [227, 322] on icon at bounding box center [231, 329] width 15 height 15
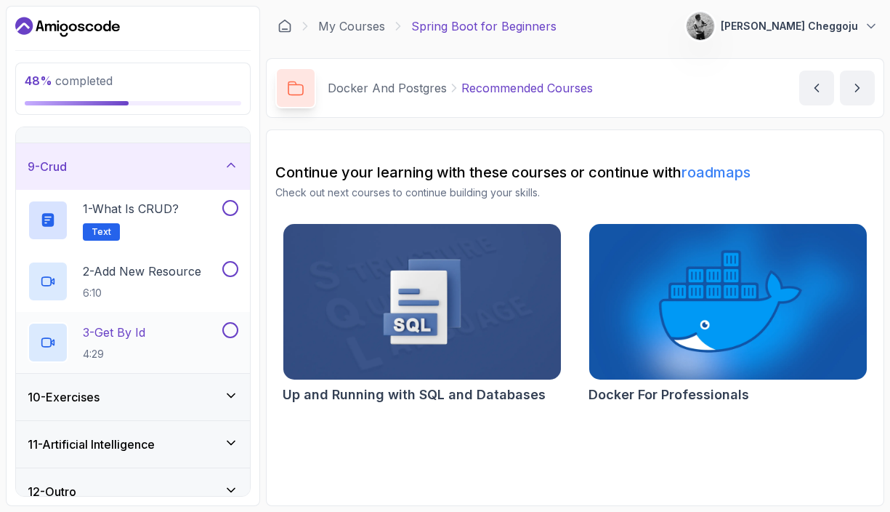
scroll to position [331, 0]
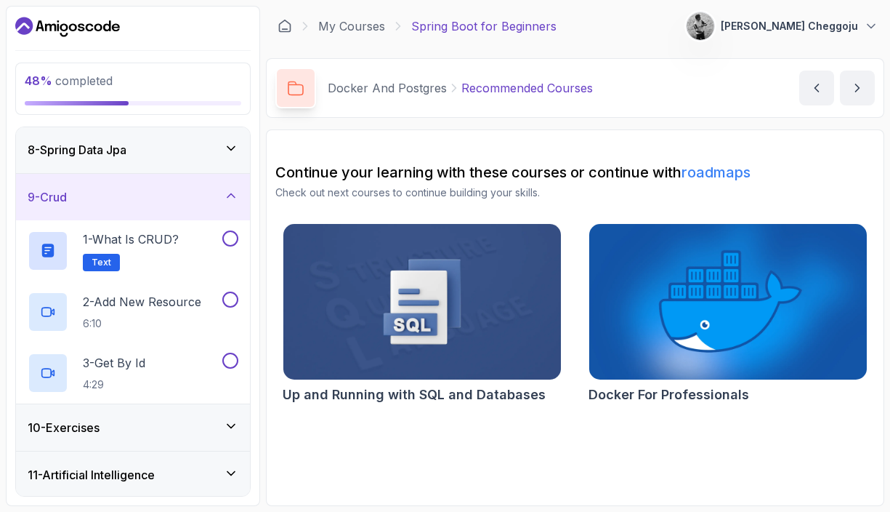
click at [238, 190] on icon at bounding box center [231, 195] width 15 height 15
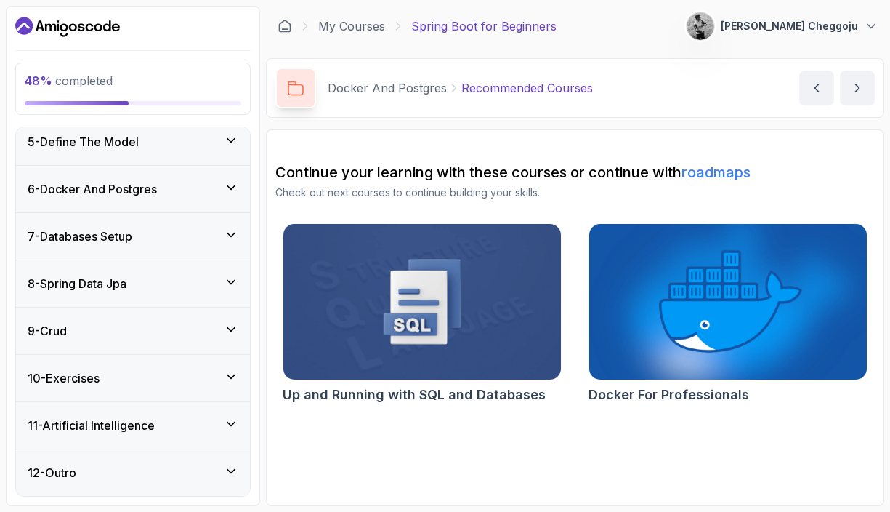
scroll to position [9, 0]
click at [224, 369] on icon at bounding box center [231, 376] width 15 height 15
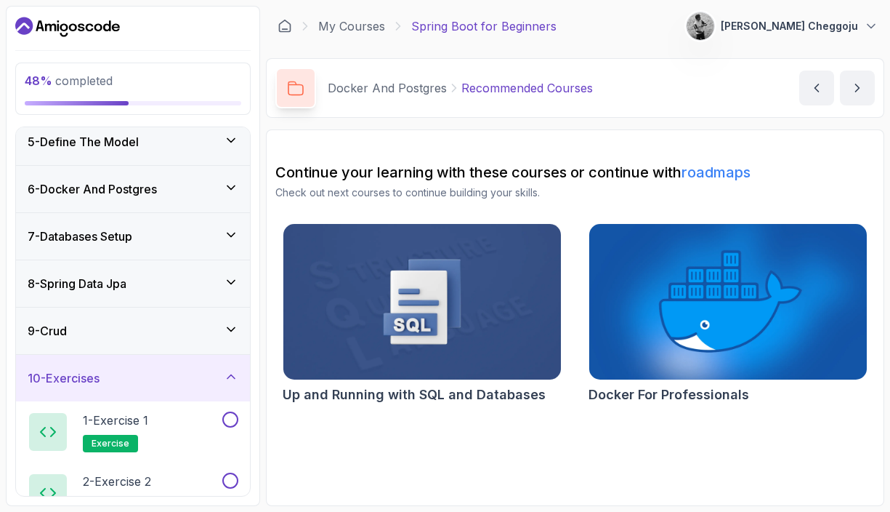
scroll to position [380, 0]
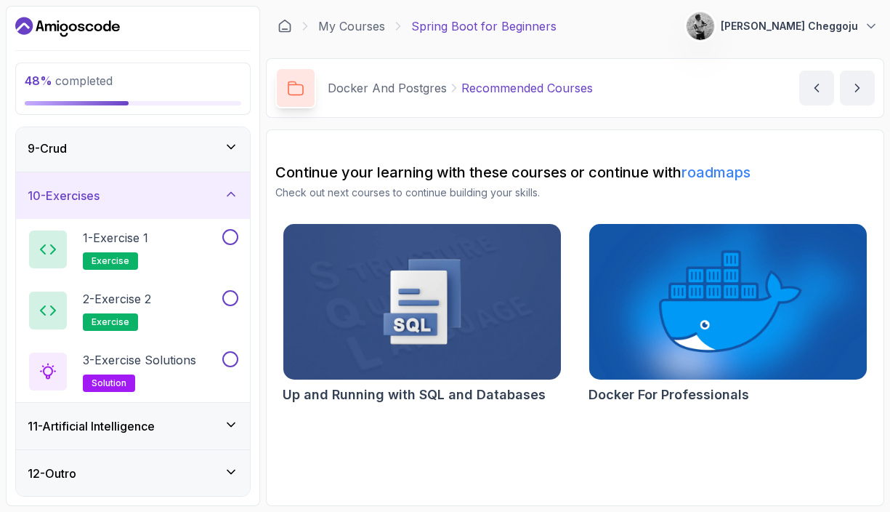
click at [228, 187] on icon at bounding box center [231, 194] width 15 height 15
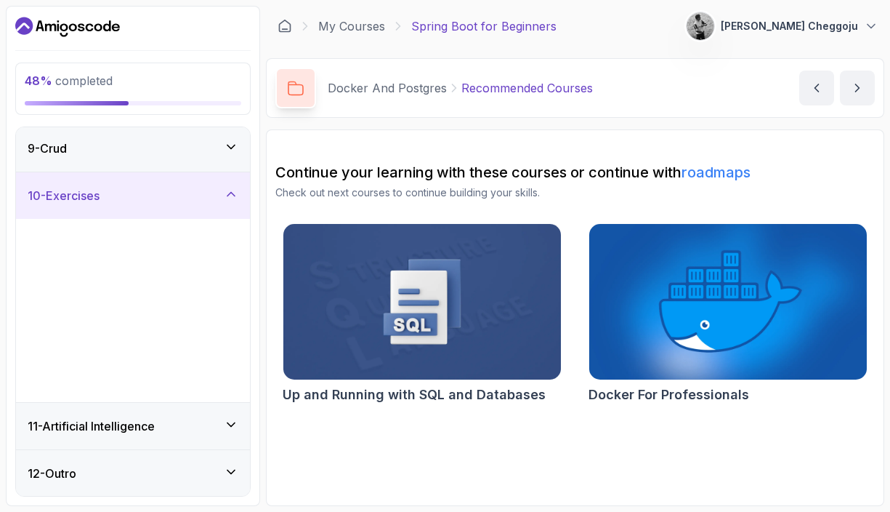
scroll to position [198, 0]
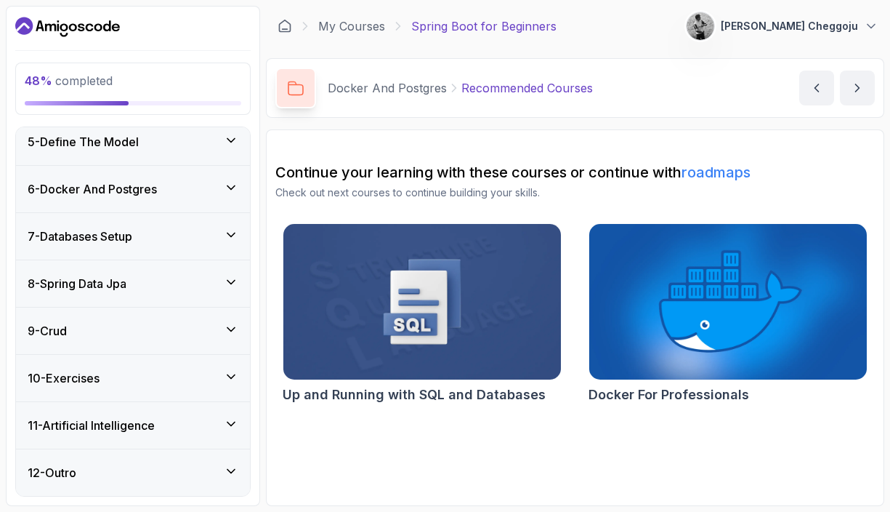
click at [226, 416] on icon at bounding box center [231, 423] width 15 height 15
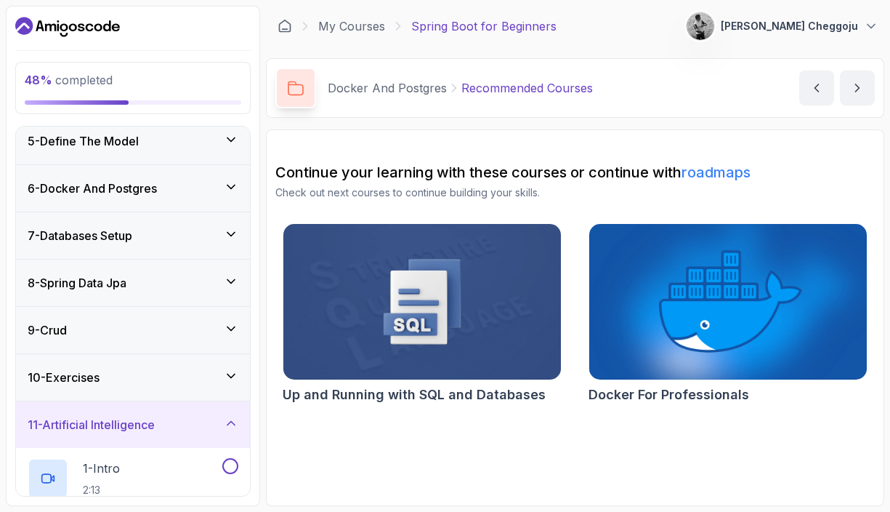
scroll to position [0, 0]
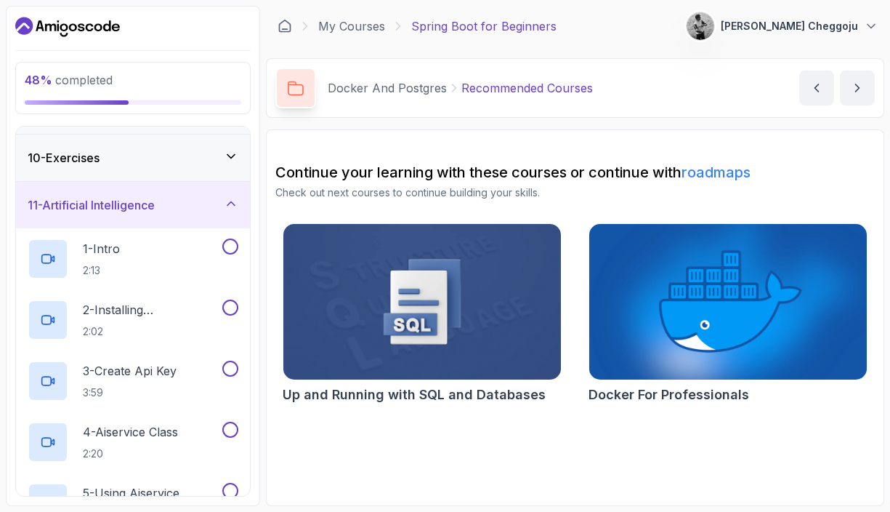
click at [227, 199] on icon at bounding box center [231, 203] width 15 height 15
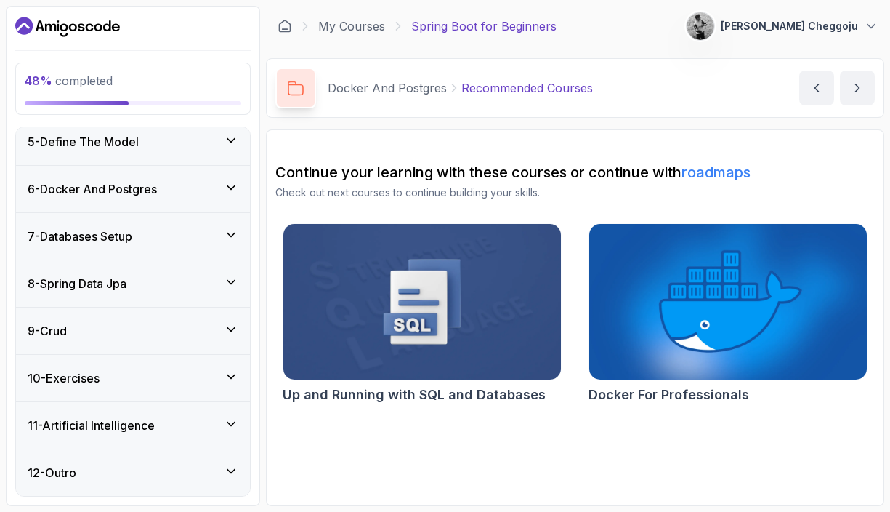
click at [226, 464] on icon at bounding box center [231, 471] width 15 height 15
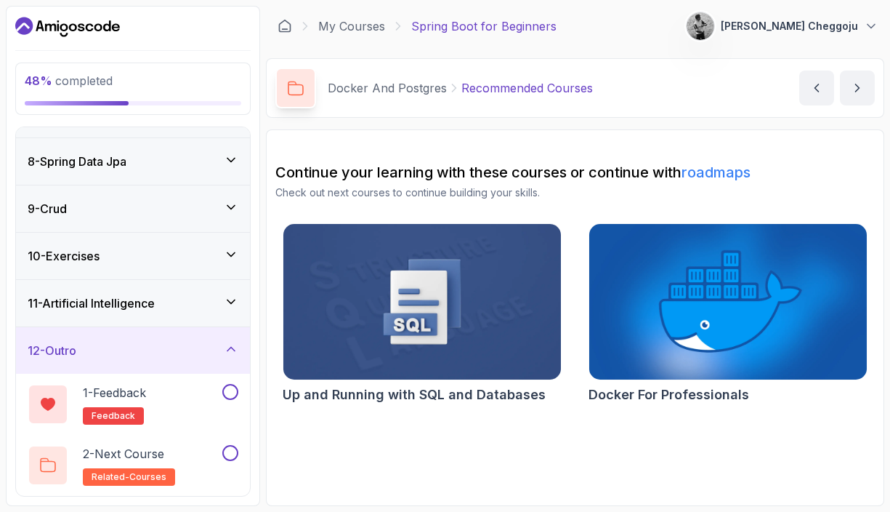
click at [234, 342] on icon at bounding box center [231, 349] width 15 height 15
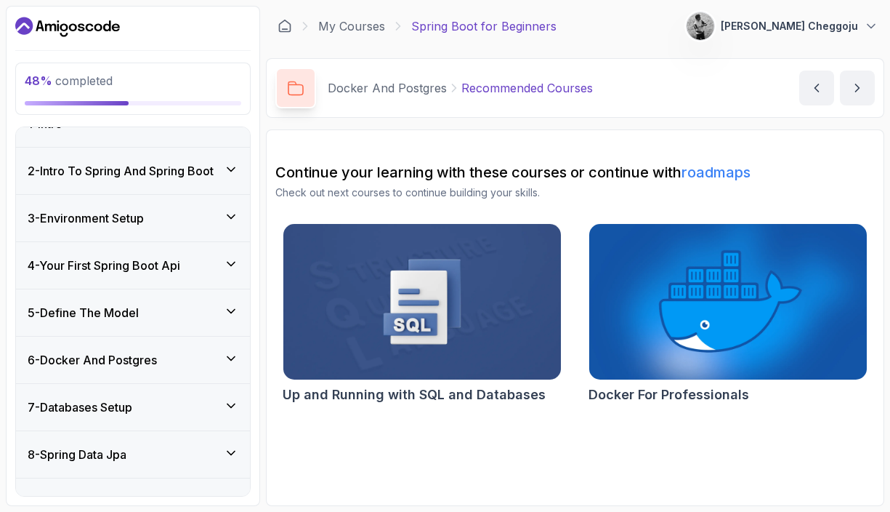
click at [228, 398] on icon at bounding box center [231, 405] width 15 height 15
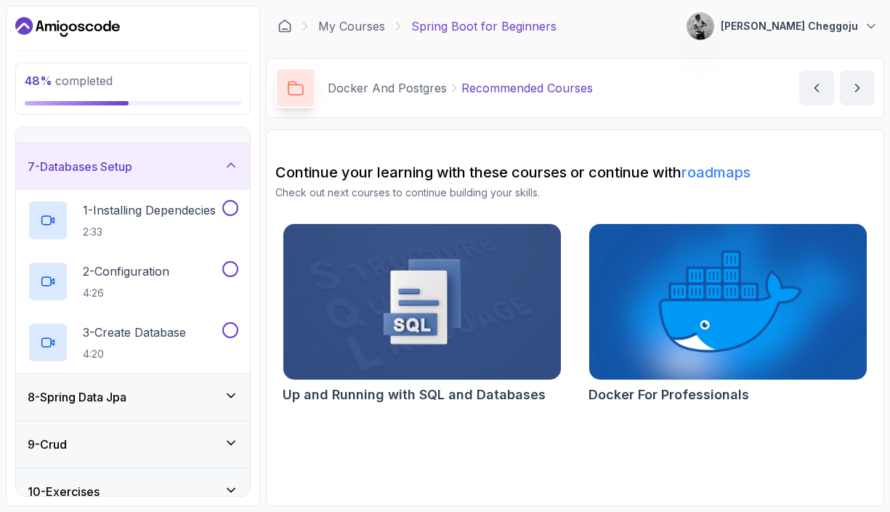
click at [227, 158] on icon at bounding box center [231, 165] width 15 height 15
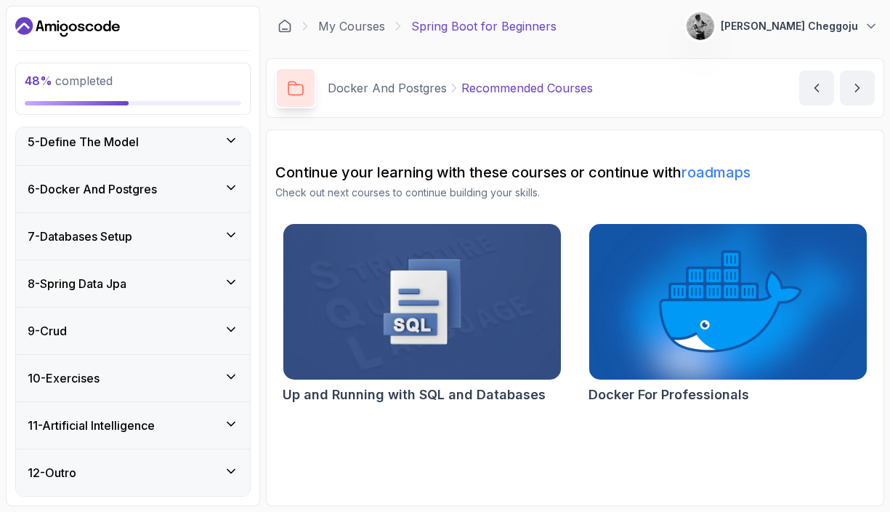
click at [225, 180] on icon at bounding box center [231, 187] width 15 height 15
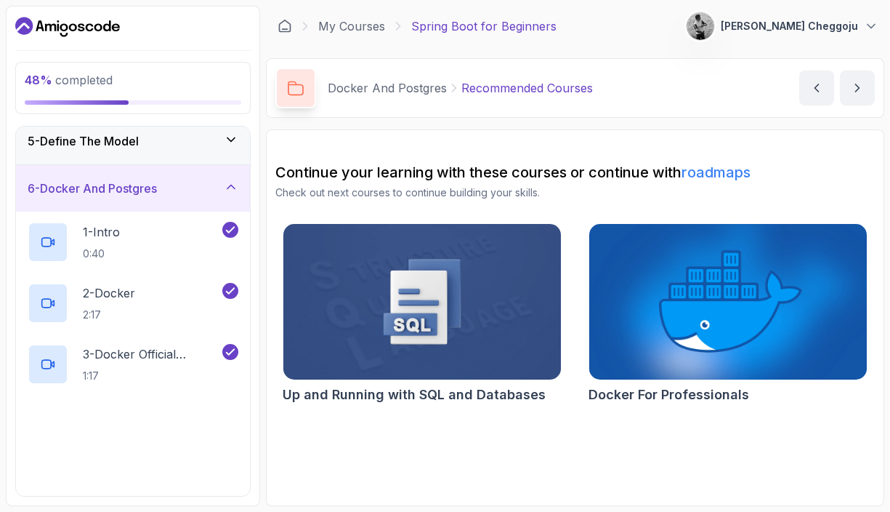
click at [229, 180] on icon at bounding box center [231, 187] width 15 height 15
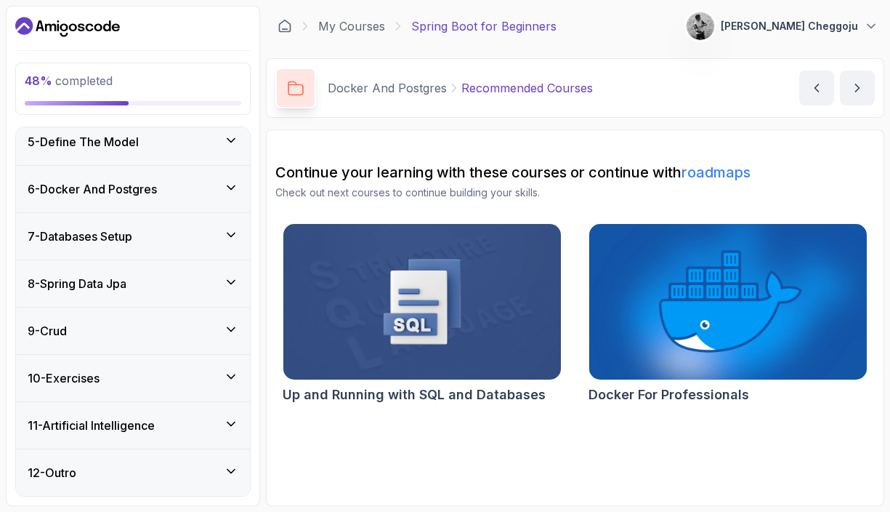
click at [232, 233] on div "7 - Databases Setup" at bounding box center [133, 235] width 211 height 17
